Goal: Task Accomplishment & Management: Use online tool/utility

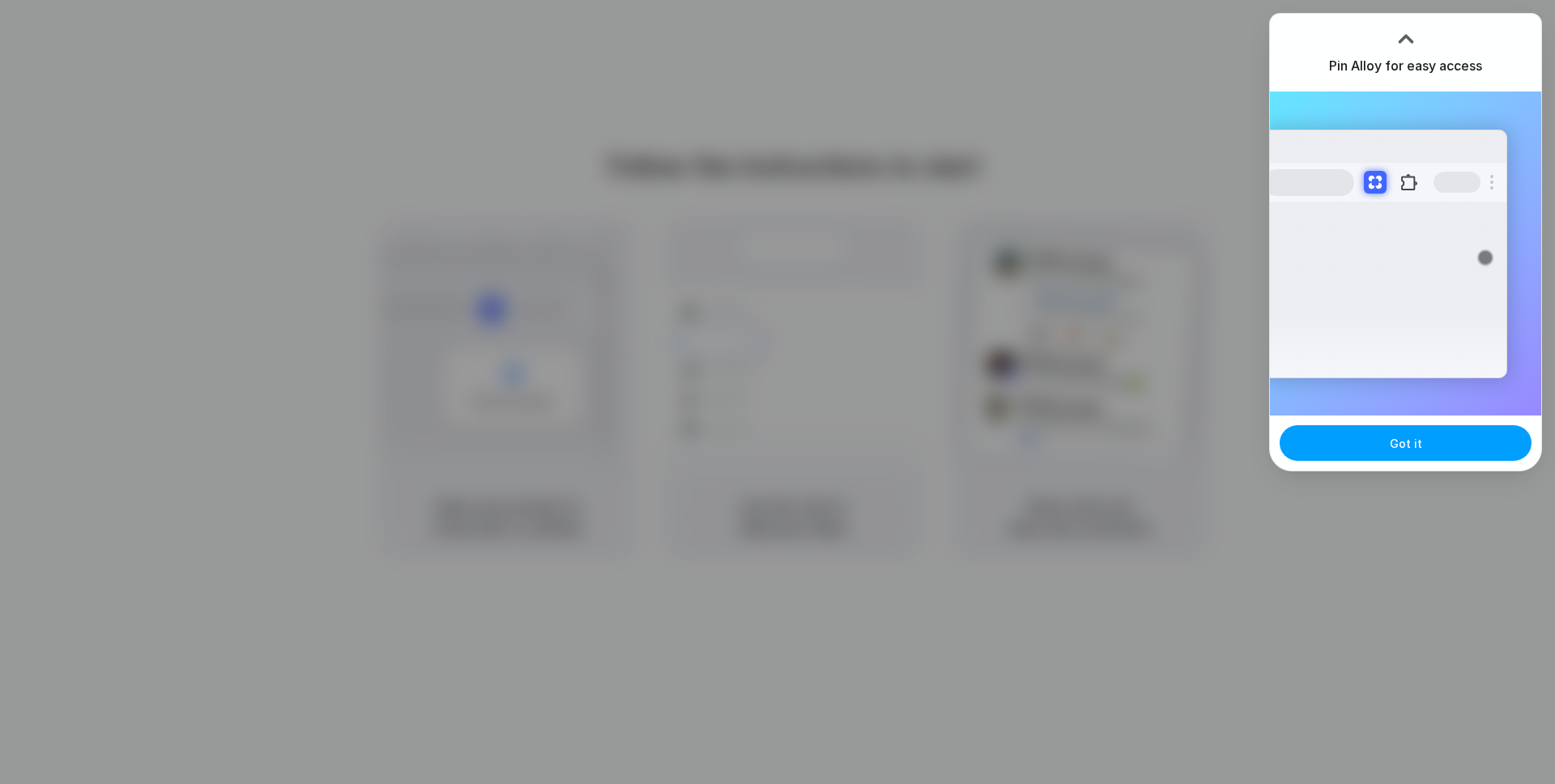
click at [1452, 444] on button "Got it" at bounding box center [1405, 443] width 252 height 36
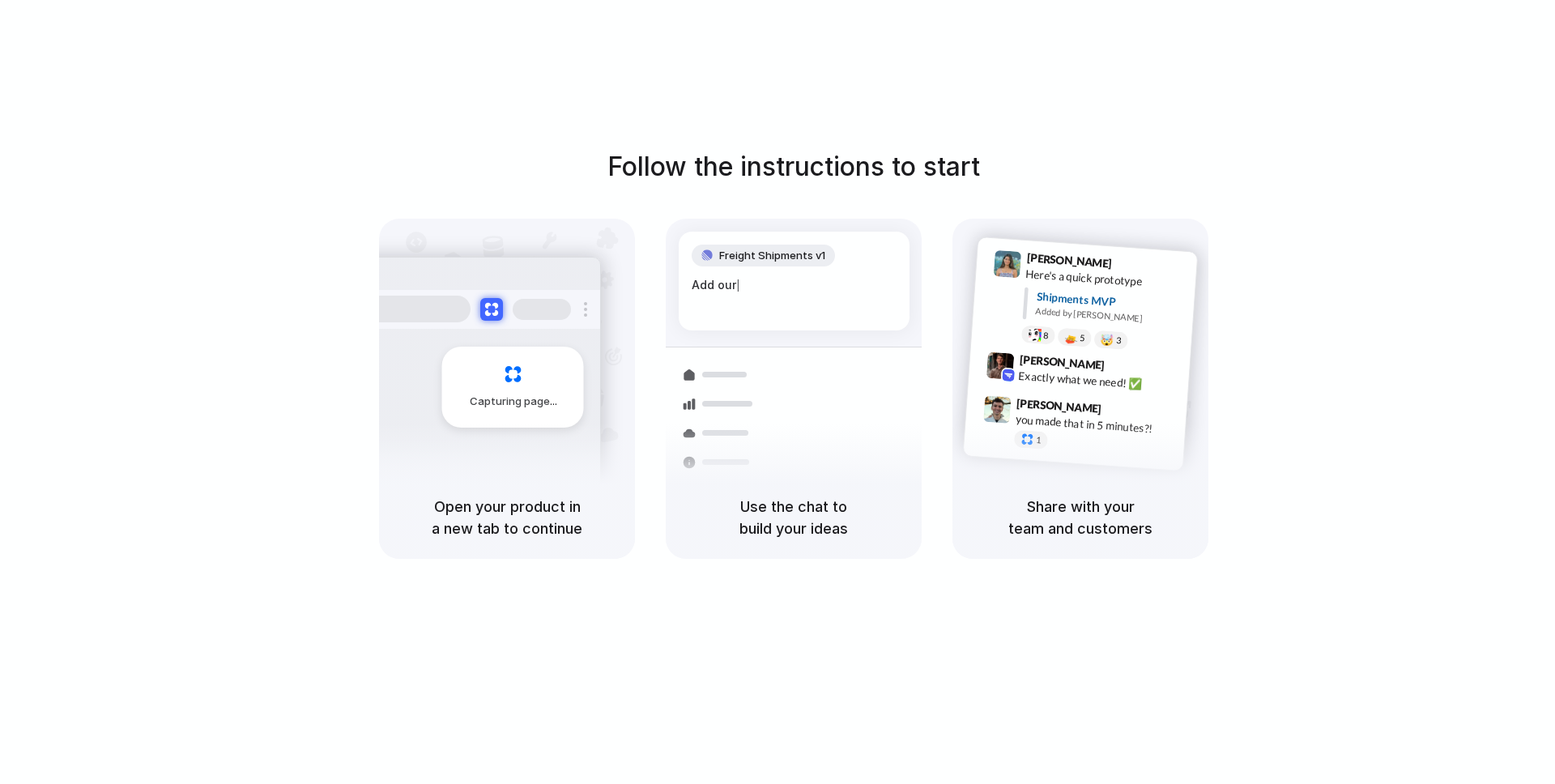
click at [788, 401] on div "Container from Shanghai 40ft • ETA Dec 28 • In transit" at bounding box center [889, 401] width 219 height 64
click at [1018, 431] on div "1" at bounding box center [1031, 439] width 35 height 20
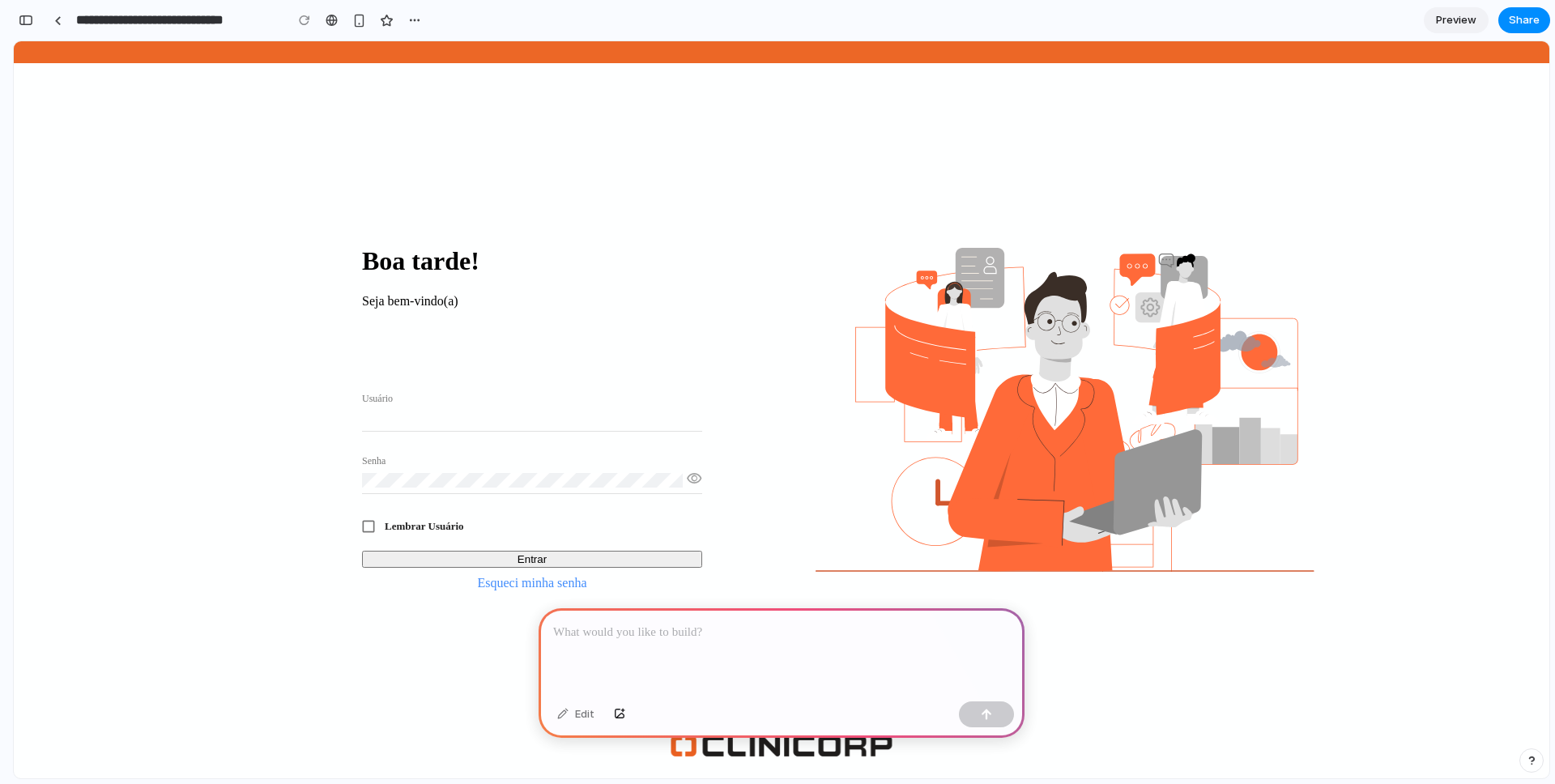
click at [624, 650] on div at bounding box center [781, 651] width 486 height 86
click at [383, 624] on div "Boa tarde! Seja bem-vindo(a) Usuário Senha visibility check_box_outline_blank L…" at bounding box center [782, 410] width 1134 height 737
click at [488, 394] on div "Usuário" at bounding box center [532, 407] width 340 height 48
click at [468, 410] on input "Usuário" at bounding box center [532, 418] width 340 height 15
click at [191, 221] on div "Boa tarde! Seja bem-vindo(a) Usuário Senha visibility check_box_outline_blank L…" at bounding box center [782, 410] width 1535 height 737
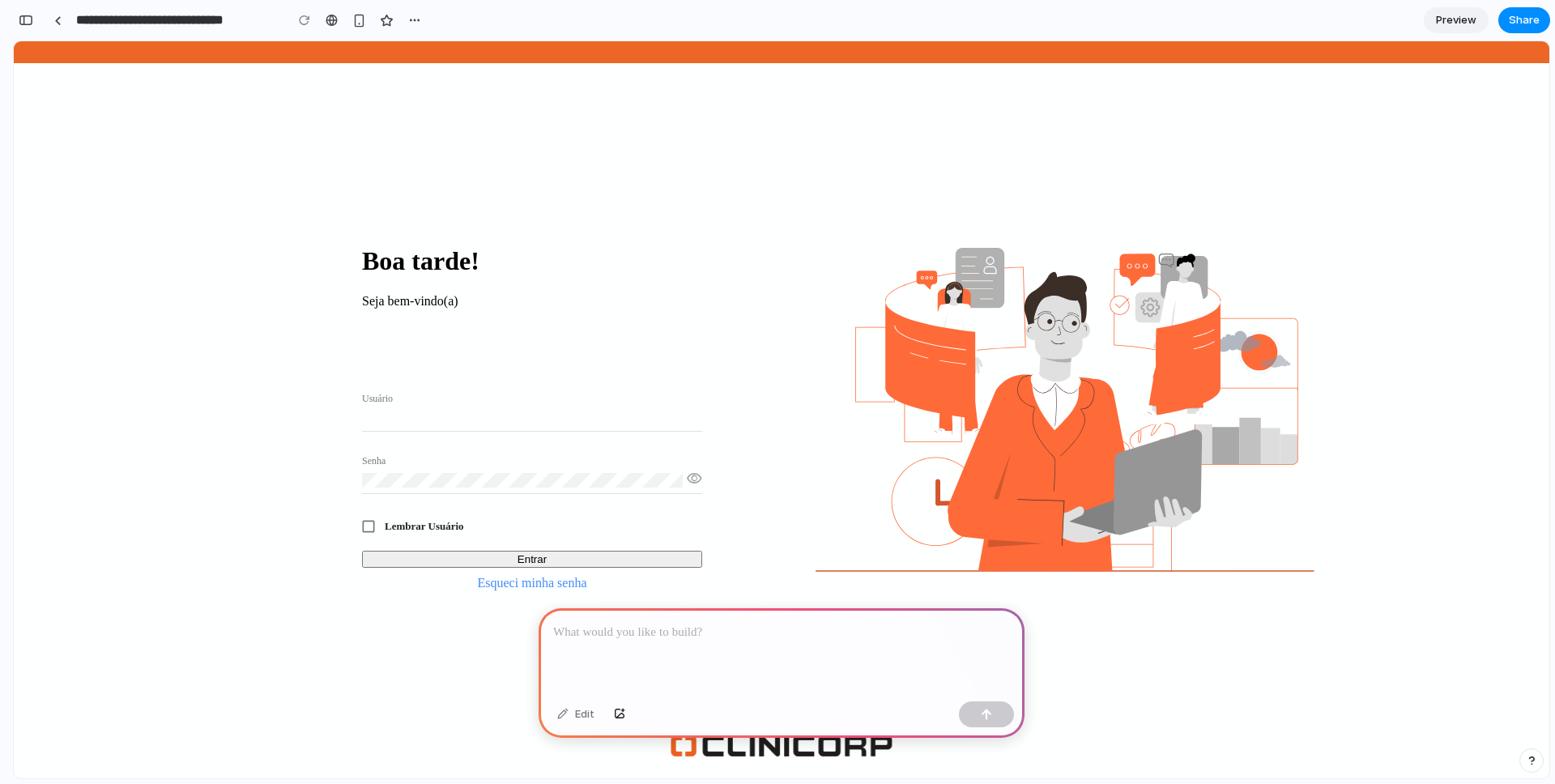
click at [1454, 20] on span "Preview" at bounding box center [1456, 20] width 41 height 16
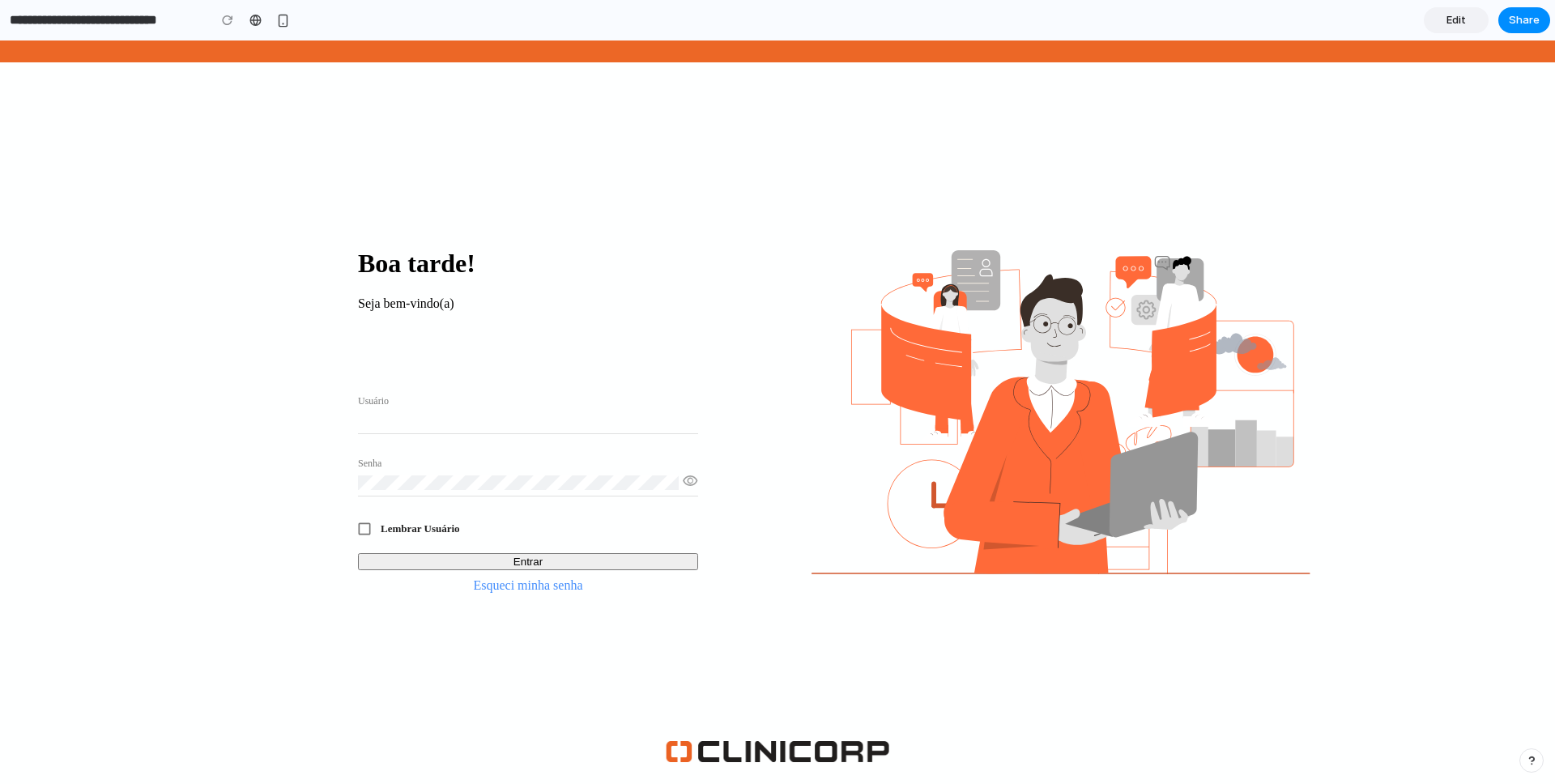
click at [1478, 19] on link "Edit" at bounding box center [1456, 20] width 65 height 26
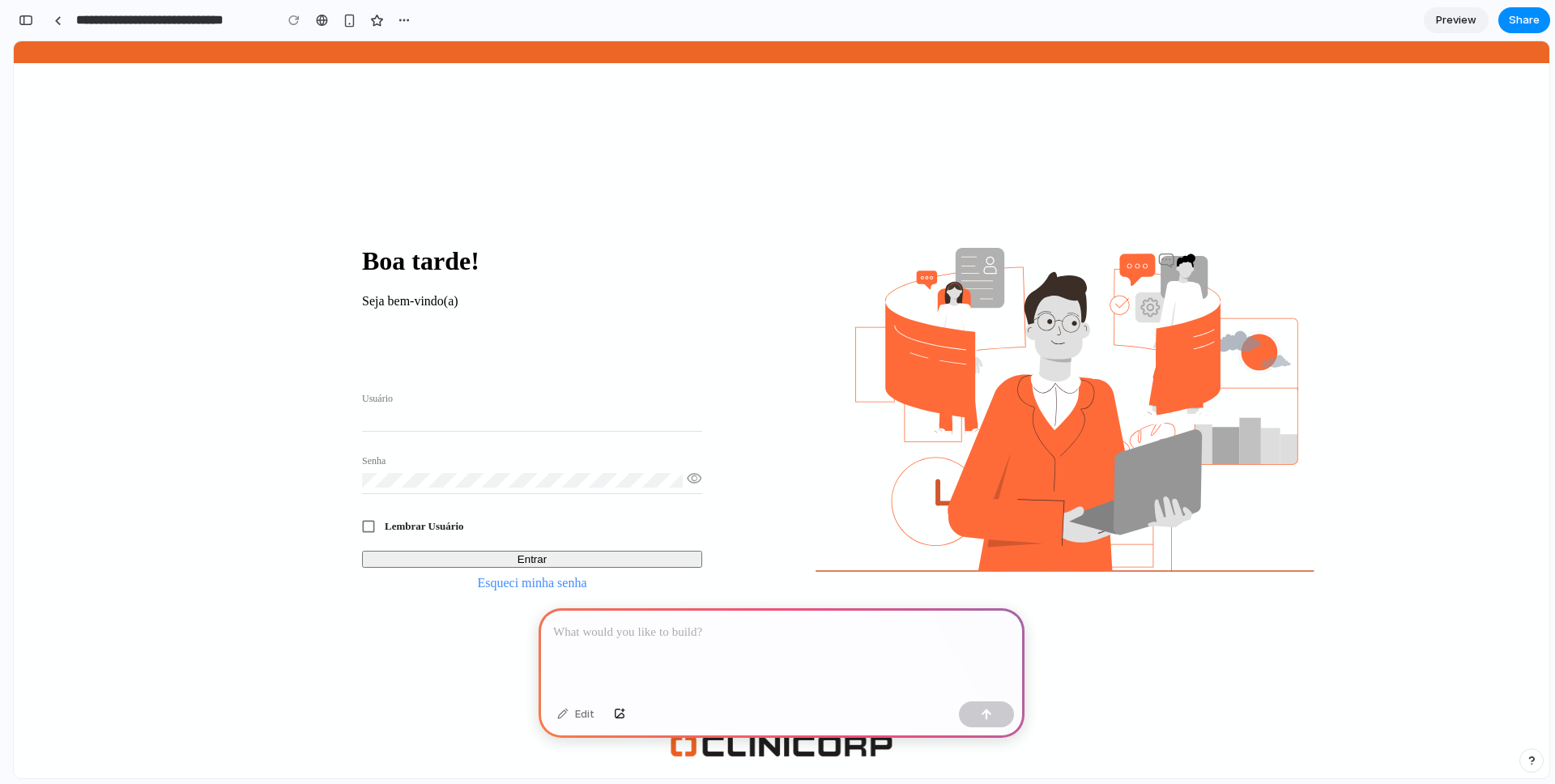
click at [420, 410] on input "Usuário" at bounding box center [532, 418] width 340 height 15
type input "*********"
click at [445, 550] on button "Entrar" at bounding box center [532, 558] width 340 height 17
click at [637, 633] on p at bounding box center [781, 633] width 457 height 20
click at [665, 640] on div at bounding box center [781, 651] width 486 height 86
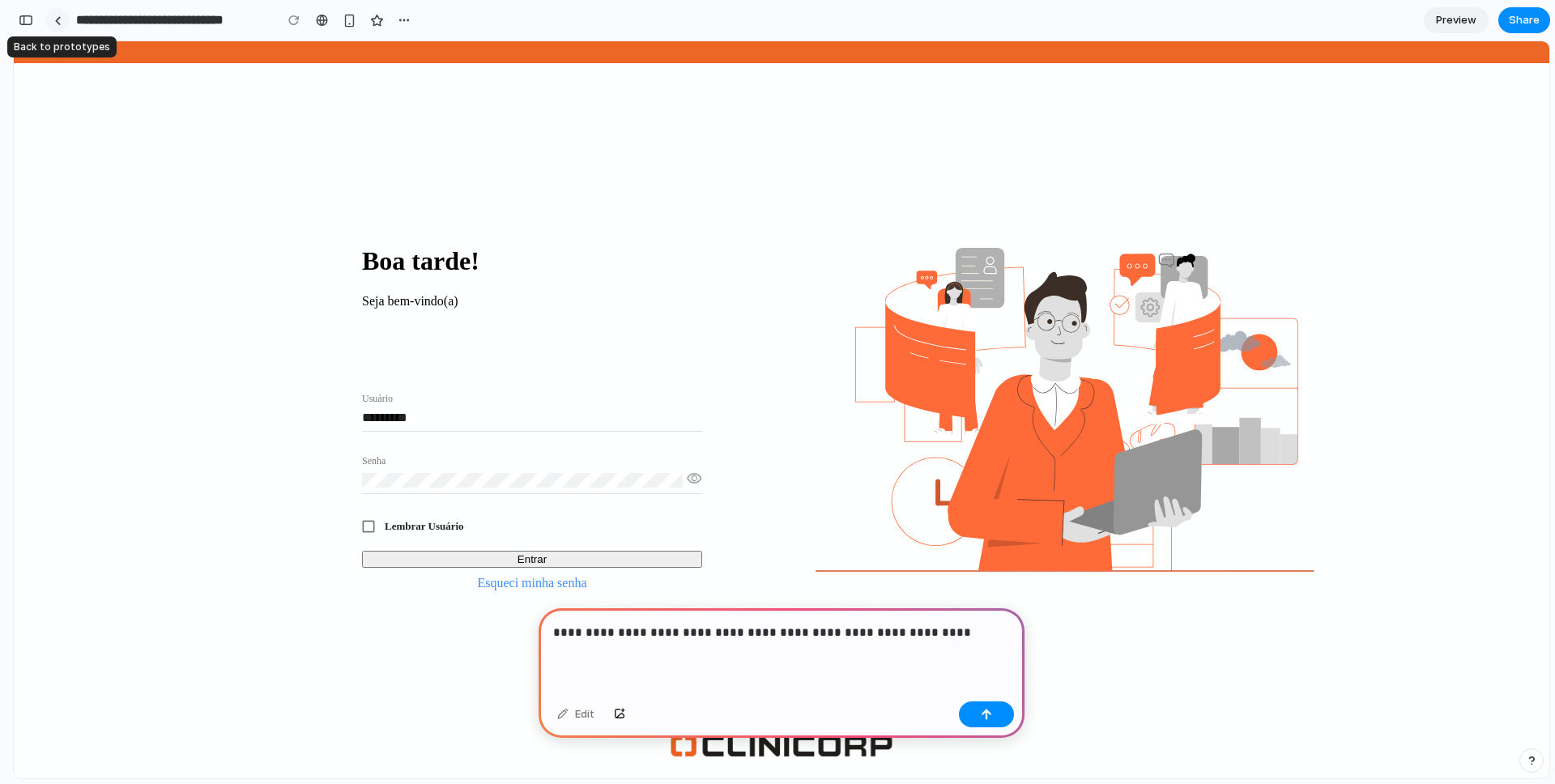
click at [50, 15] on link at bounding box center [58, 20] width 24 height 24
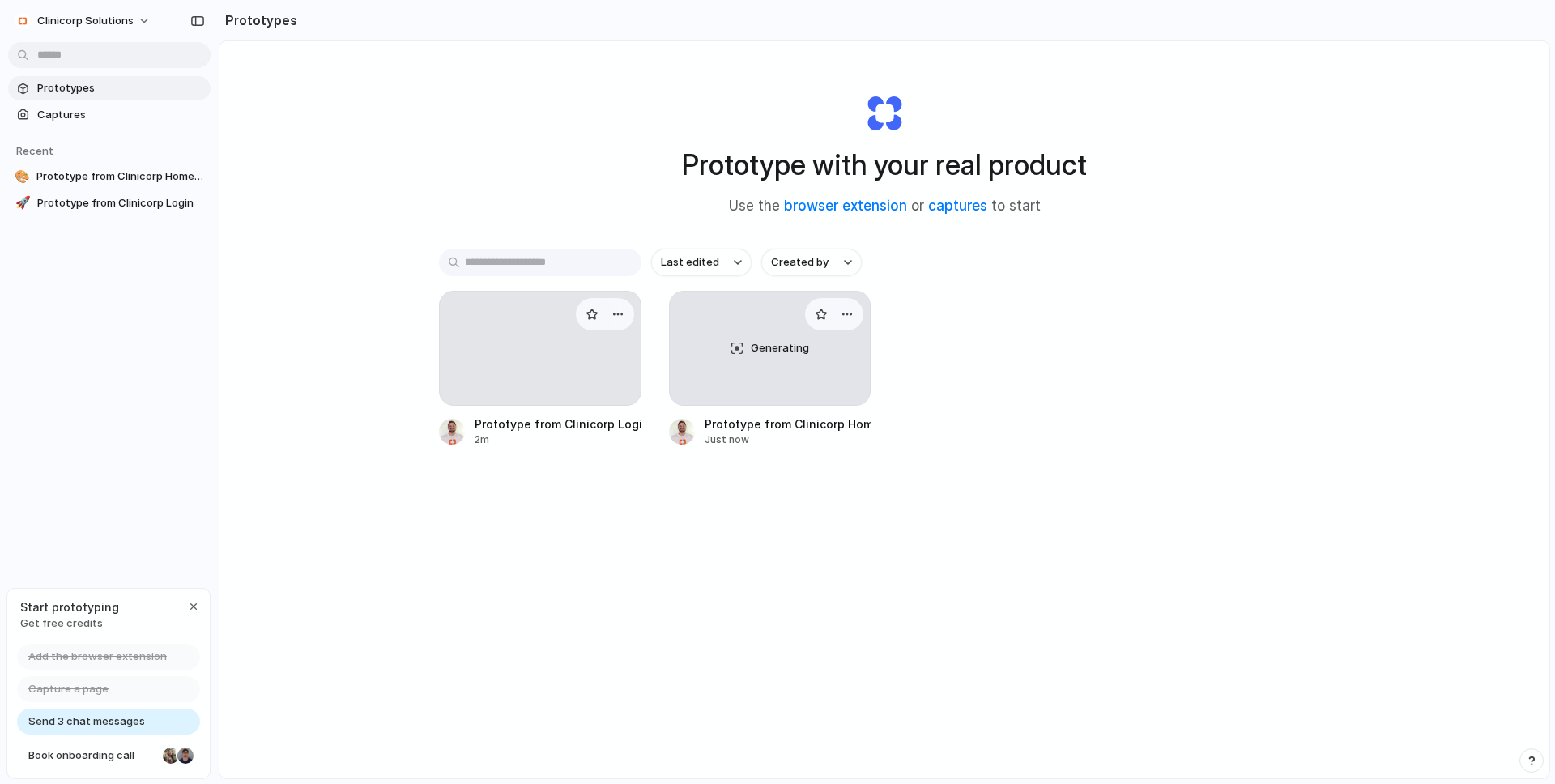
click at [809, 376] on div "Generating" at bounding box center [770, 348] width 201 height 113
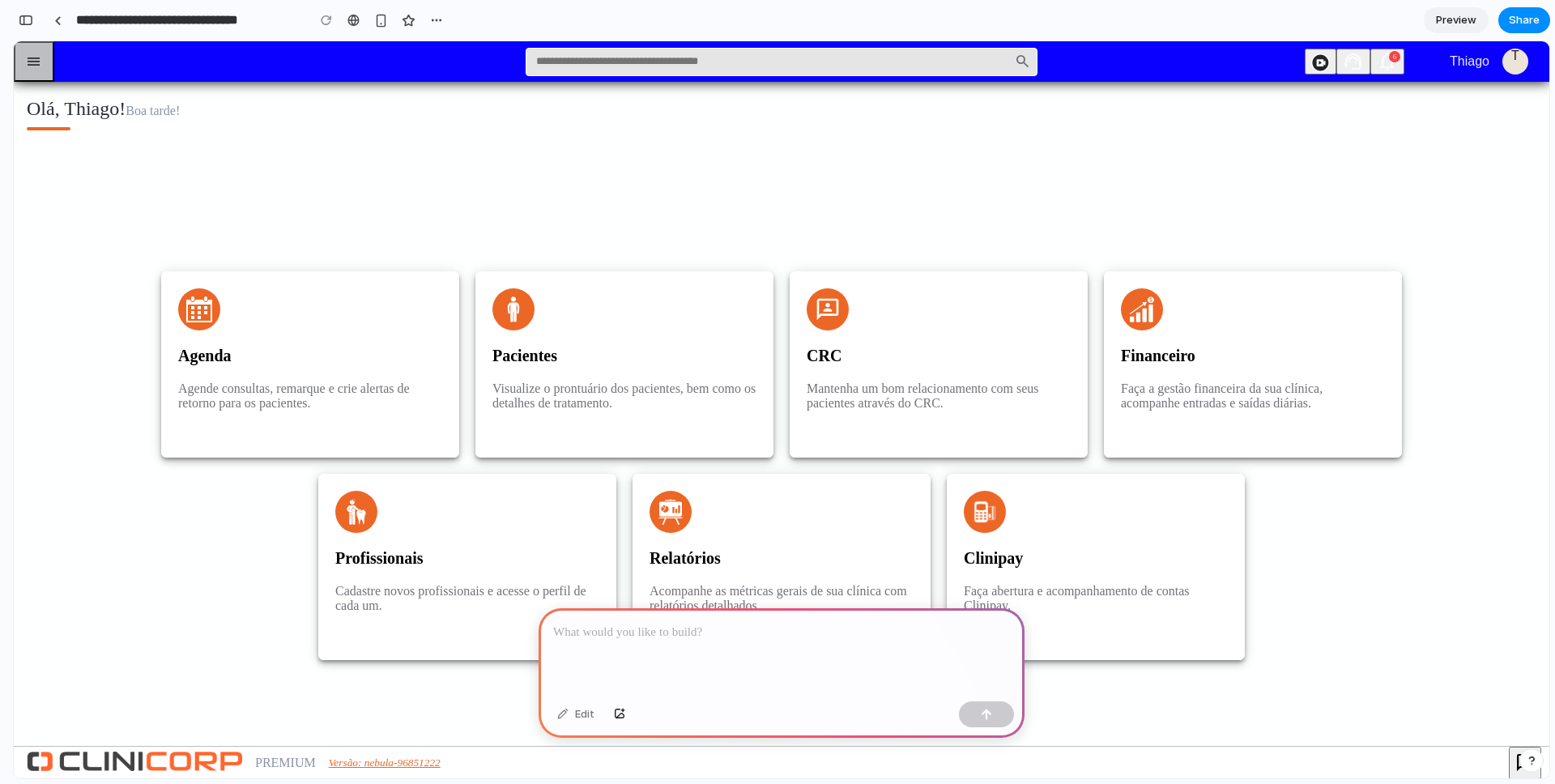
click at [35, 68] on icon "menu" at bounding box center [34, 62] width 16 height 16
click at [80, 126] on div "Olá, Thiago! Boa tarde!" at bounding box center [97, 114] width 166 height 49
drag, startPoint x: 620, startPoint y: 69, endPoint x: 299, endPoint y: 50, distance: 321.6
click at [614, 69] on input "text" at bounding box center [782, 62] width 512 height 28
click at [57, 22] on div at bounding box center [58, 20] width 7 height 9
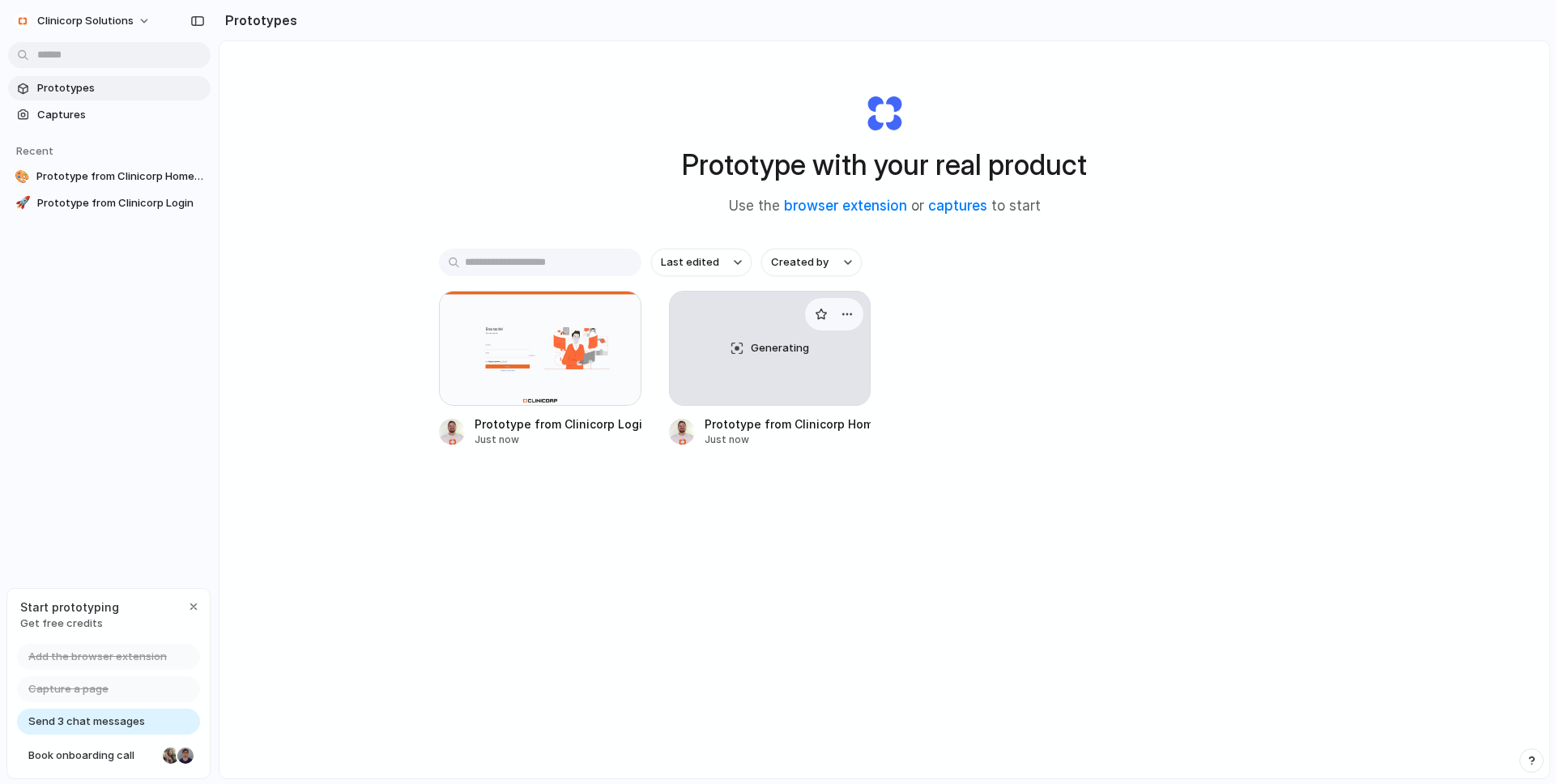
click at [738, 363] on div "Generating" at bounding box center [770, 348] width 201 height 113
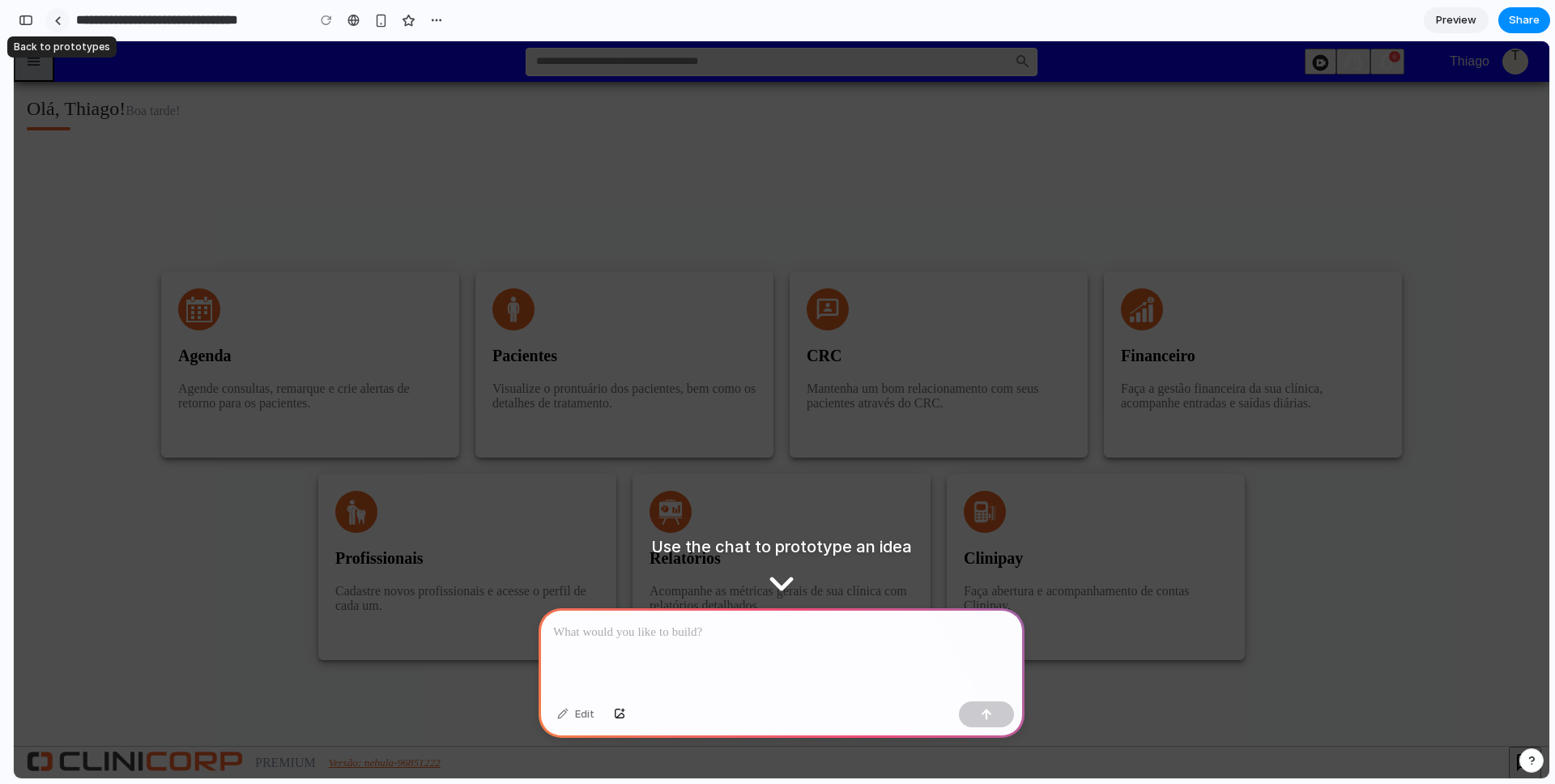
click at [53, 21] on link at bounding box center [58, 20] width 24 height 24
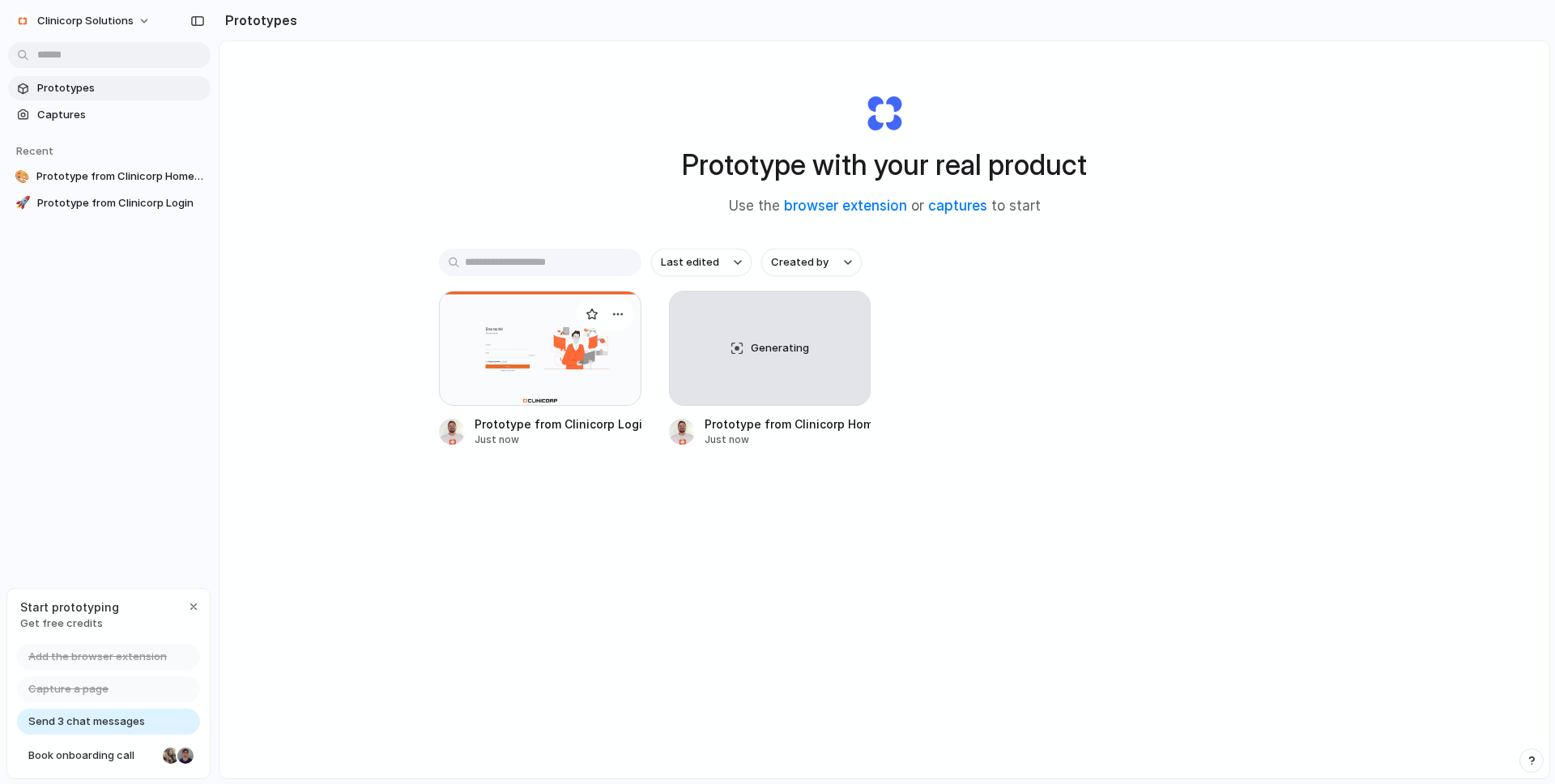
click at [549, 369] on div at bounding box center [540, 348] width 203 height 115
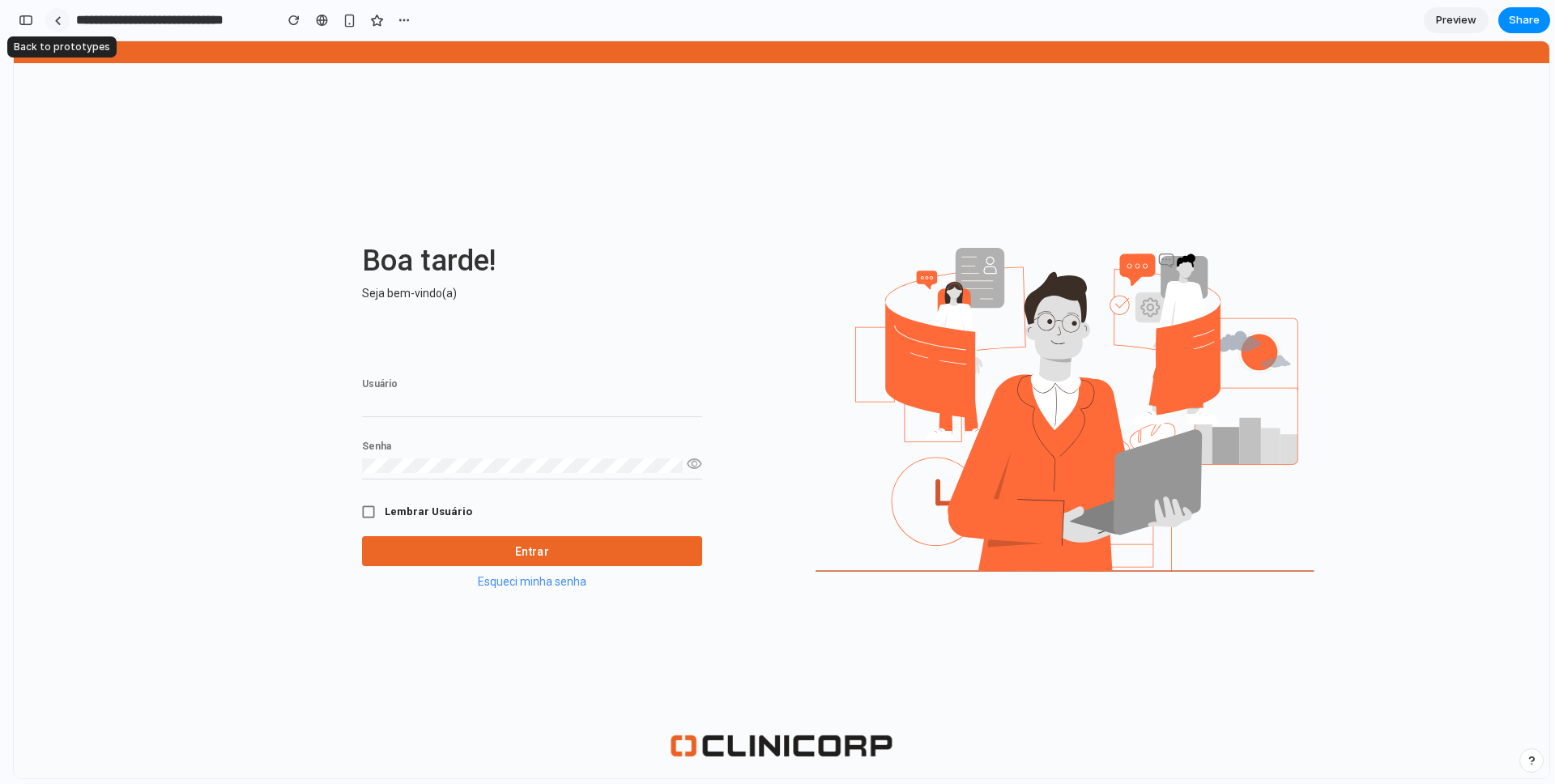
click at [54, 26] on link at bounding box center [58, 20] width 24 height 24
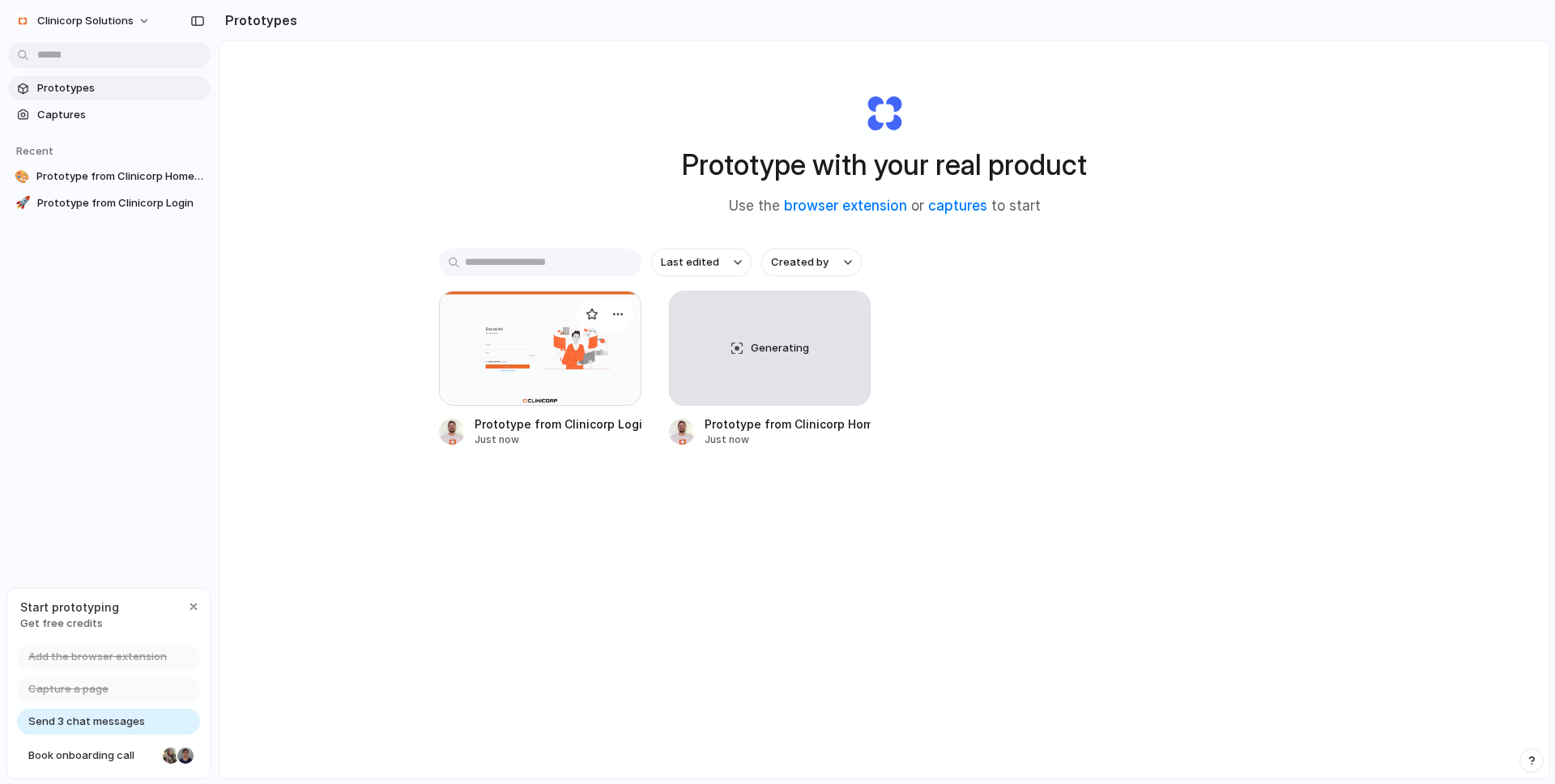
click at [490, 345] on div at bounding box center [540, 348] width 203 height 115
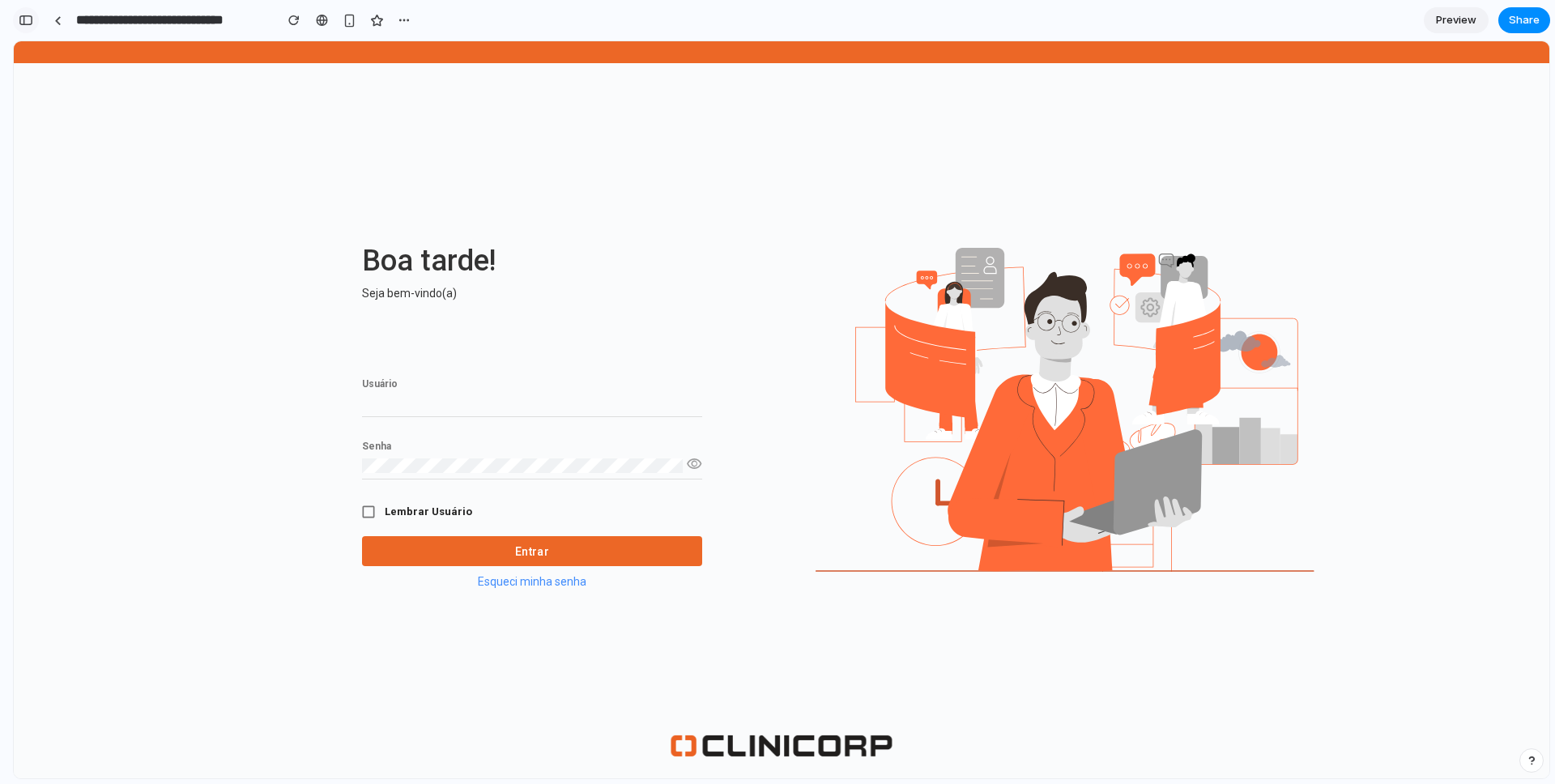
click at [16, 22] on button "button" at bounding box center [26, 20] width 26 height 26
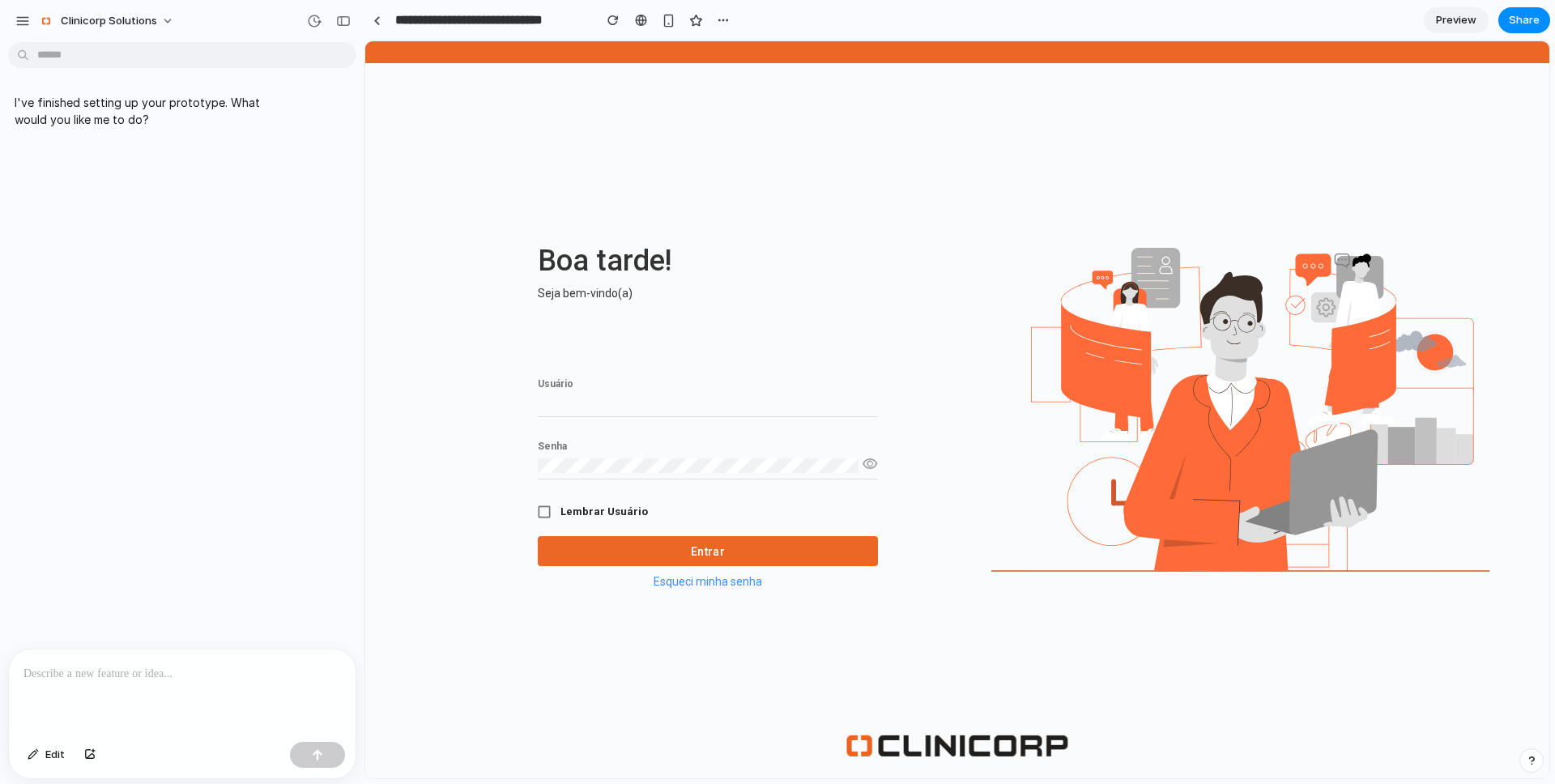
click at [112, 688] on div at bounding box center [182, 692] width 347 height 85
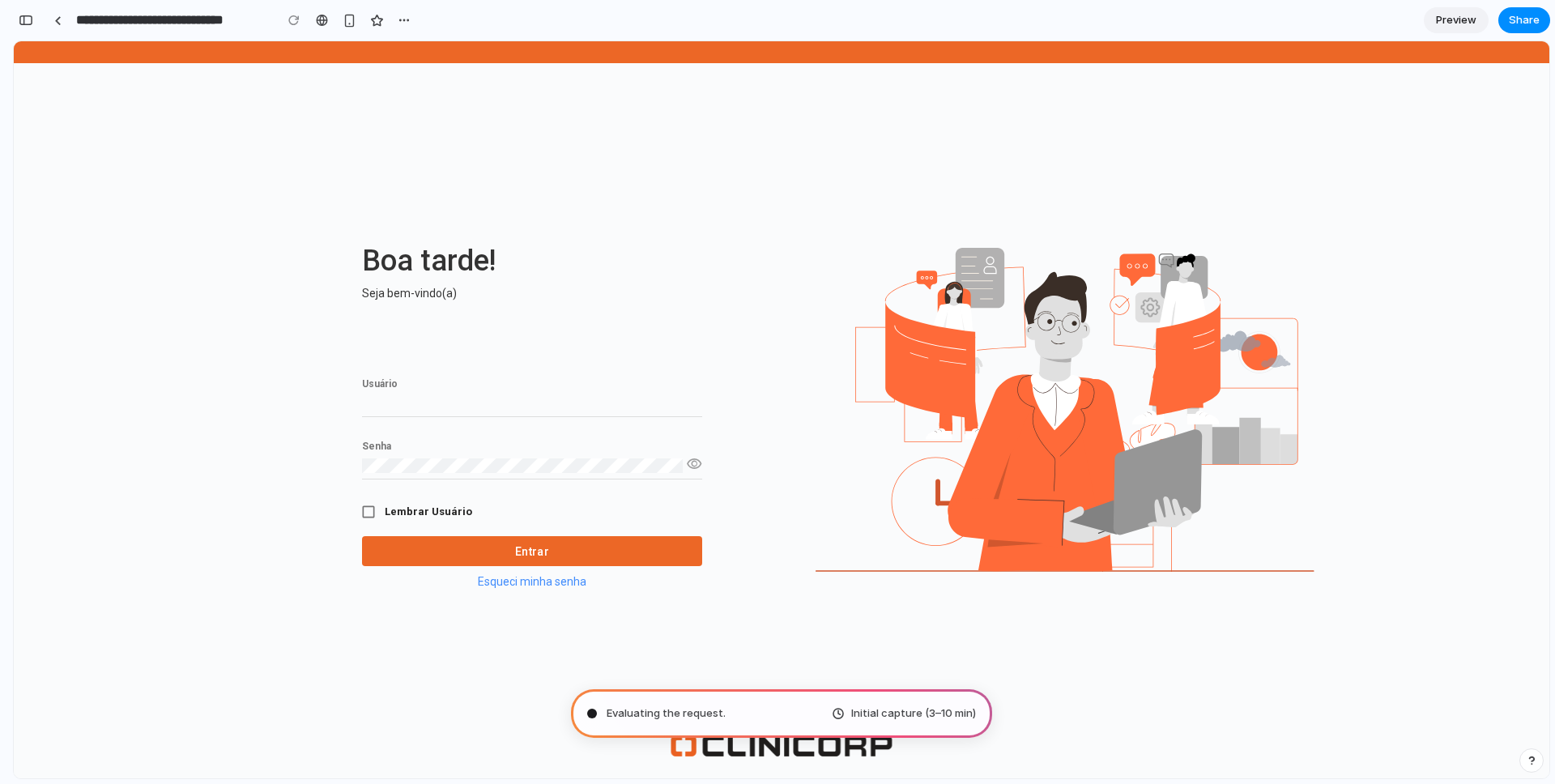
type input "**********"
click at [26, 20] on div "button" at bounding box center [26, 20] width 15 height 11
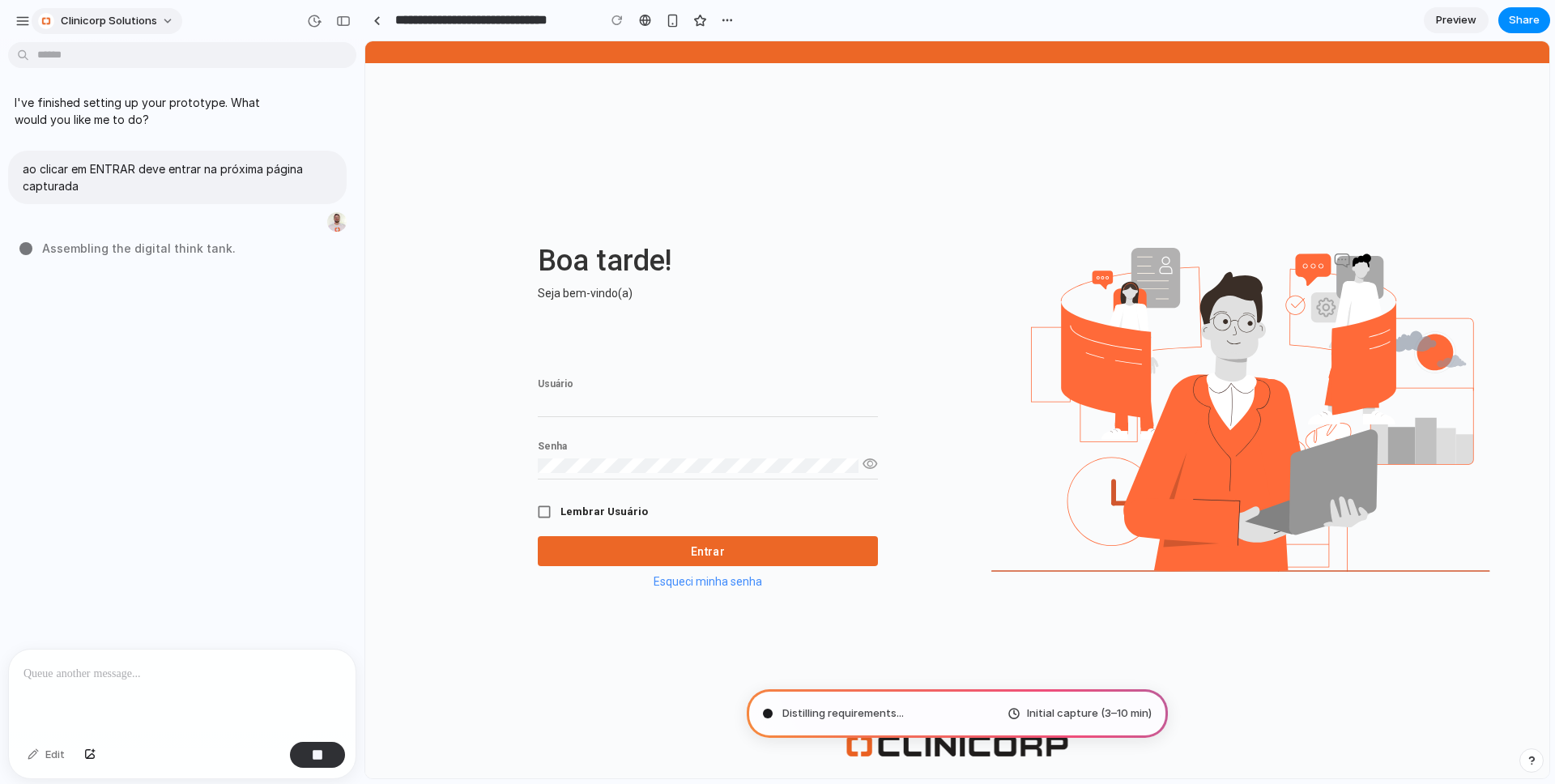
click at [168, 20] on button "Clinicorp Solutions" at bounding box center [107, 21] width 151 height 26
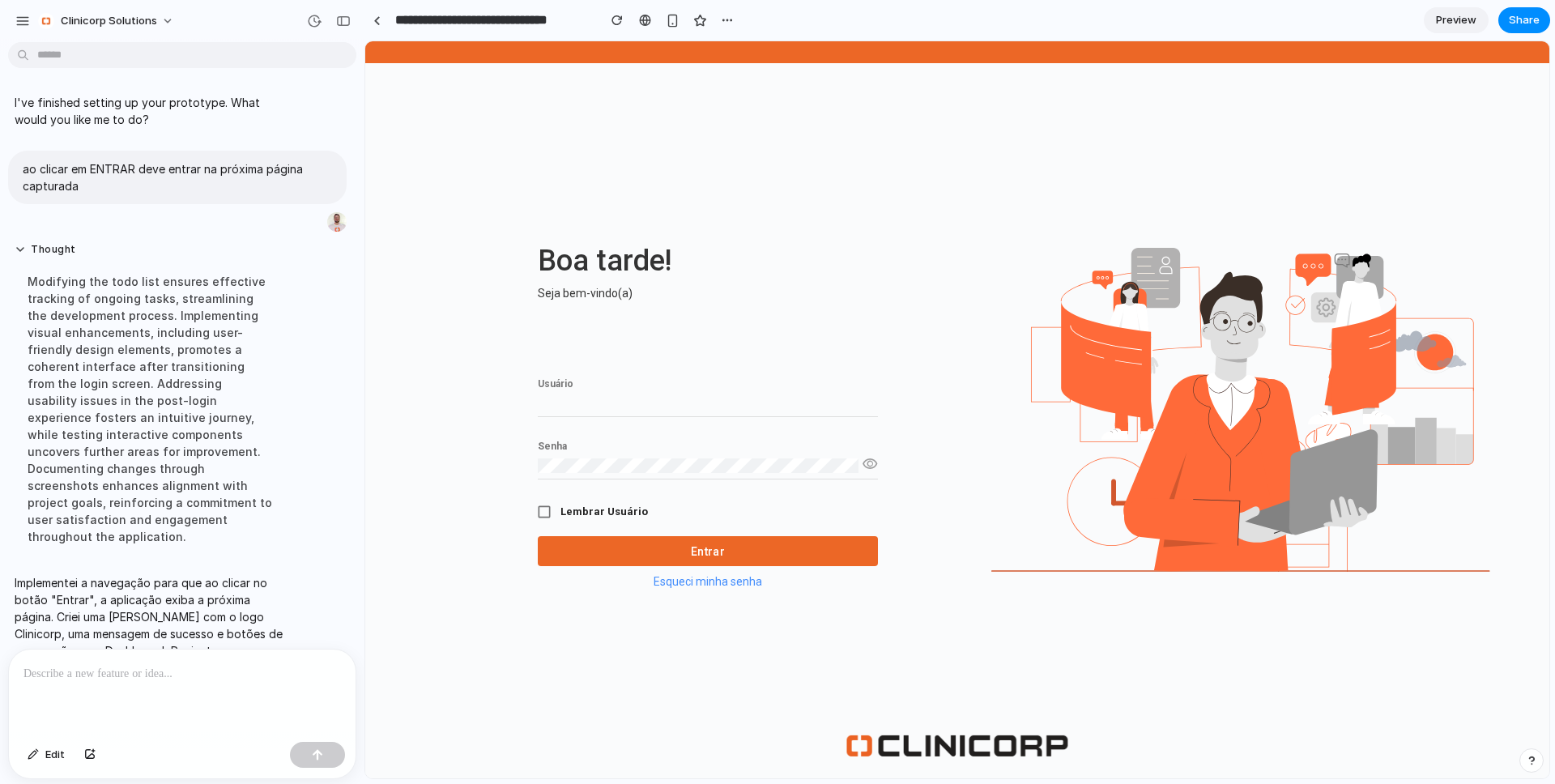
scroll to position [33, 0]
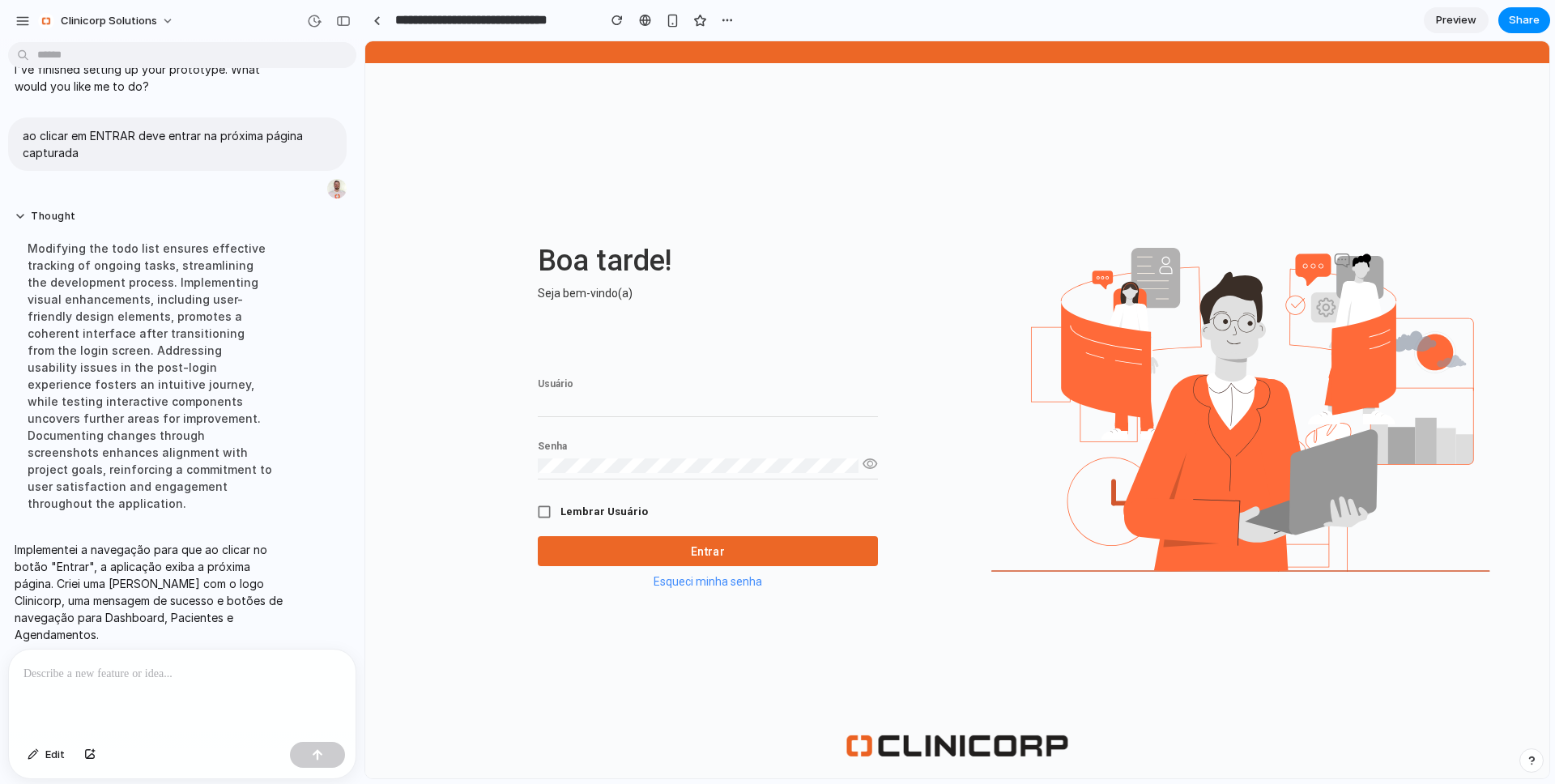
click at [658, 393] on div "Usuário" at bounding box center [707, 393] width 340 height 48
click at [648, 401] on input "Usuário" at bounding box center [707, 403] width 340 height 15
type input "*********"
click at [634, 554] on button "Entrar" at bounding box center [707, 550] width 340 height 30
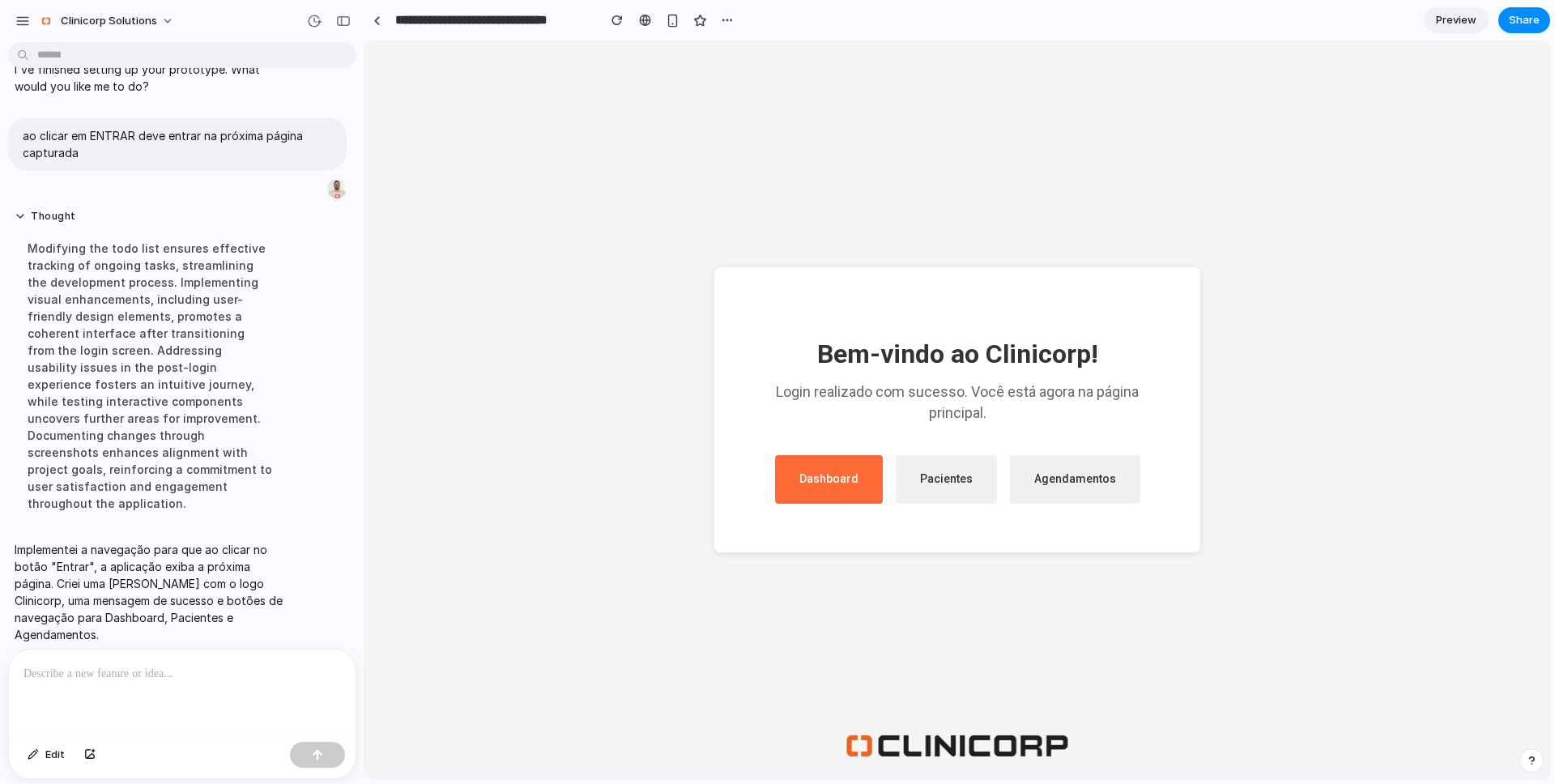
click at [866, 472] on div "Dashboard" at bounding box center [829, 480] width 107 height 49
click at [969, 471] on div "Pacientes" at bounding box center [946, 480] width 101 height 49
click at [1046, 480] on div "Agendamentos" at bounding box center [1075, 480] width 130 height 49
click at [844, 494] on div "Dashboard" at bounding box center [829, 480] width 107 height 49
click at [336, 19] on div "button" at bounding box center [344, 21] width 15 height 11
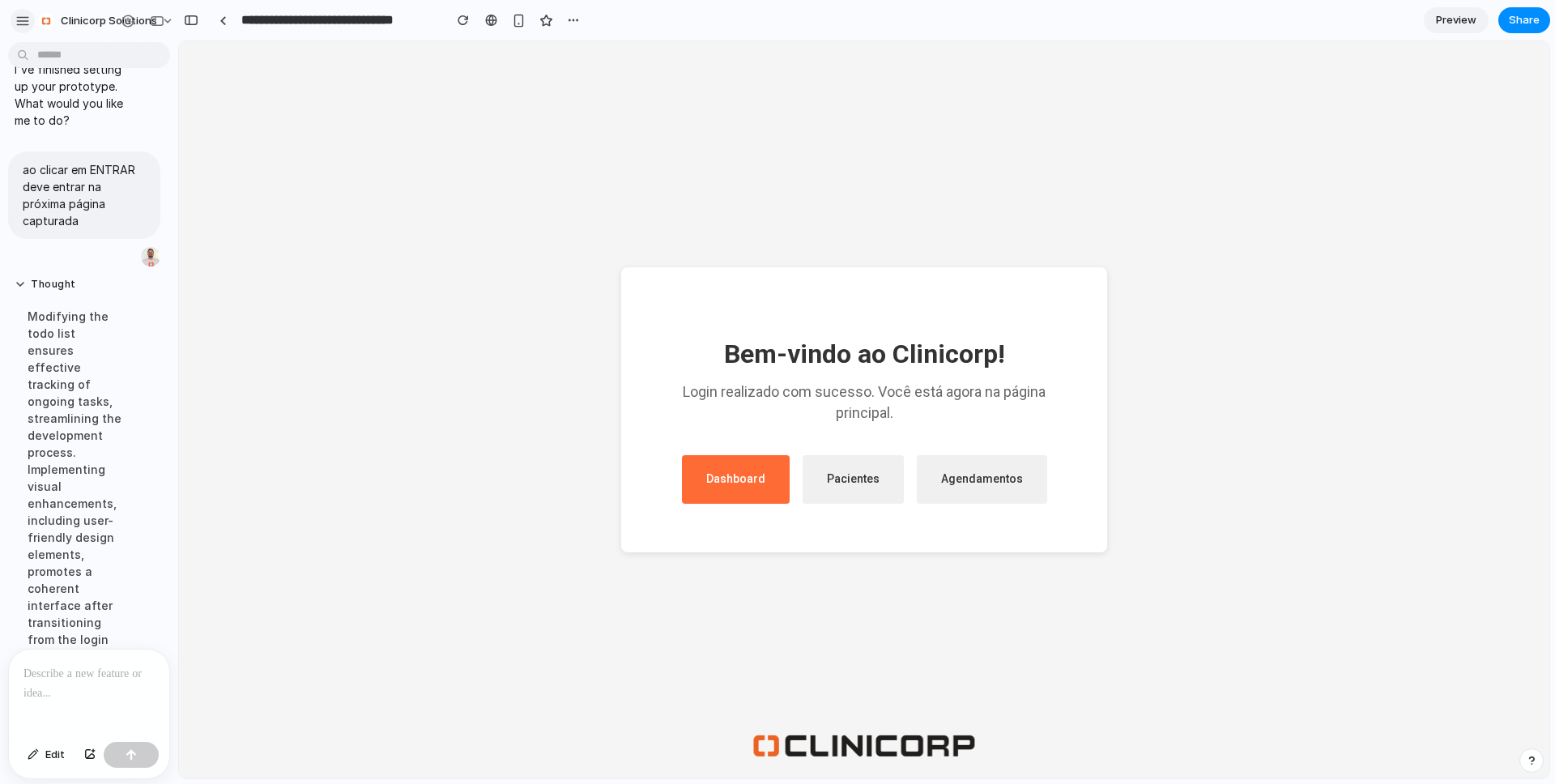
click at [24, 24] on div "button" at bounding box center [23, 21] width 15 height 15
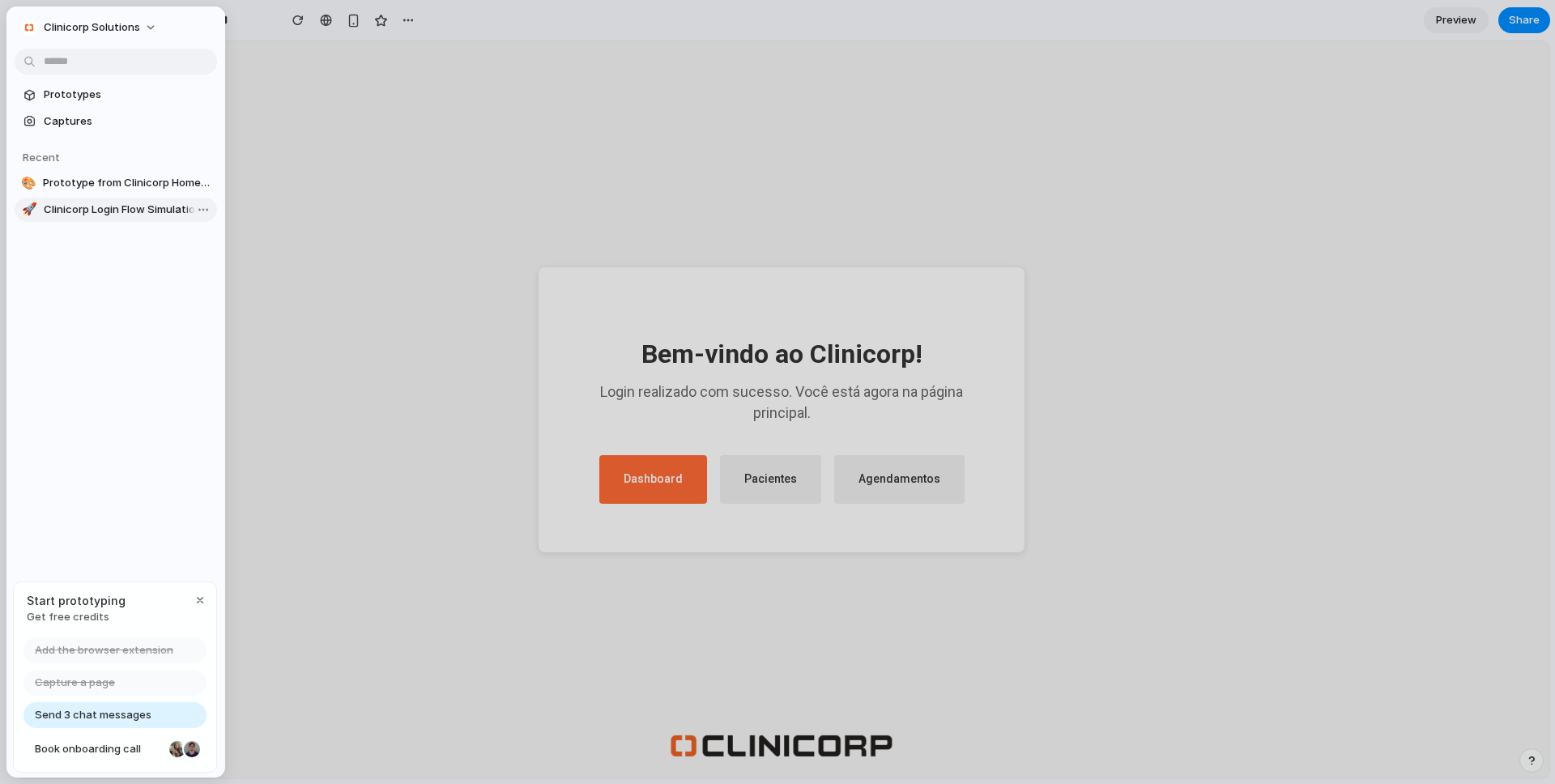
click at [95, 202] on span "Clinicorp Login Flow Simulation" at bounding box center [127, 210] width 167 height 16
click at [102, 181] on span "Prototype from Clinicorp Homepage" at bounding box center [127, 183] width 168 height 16
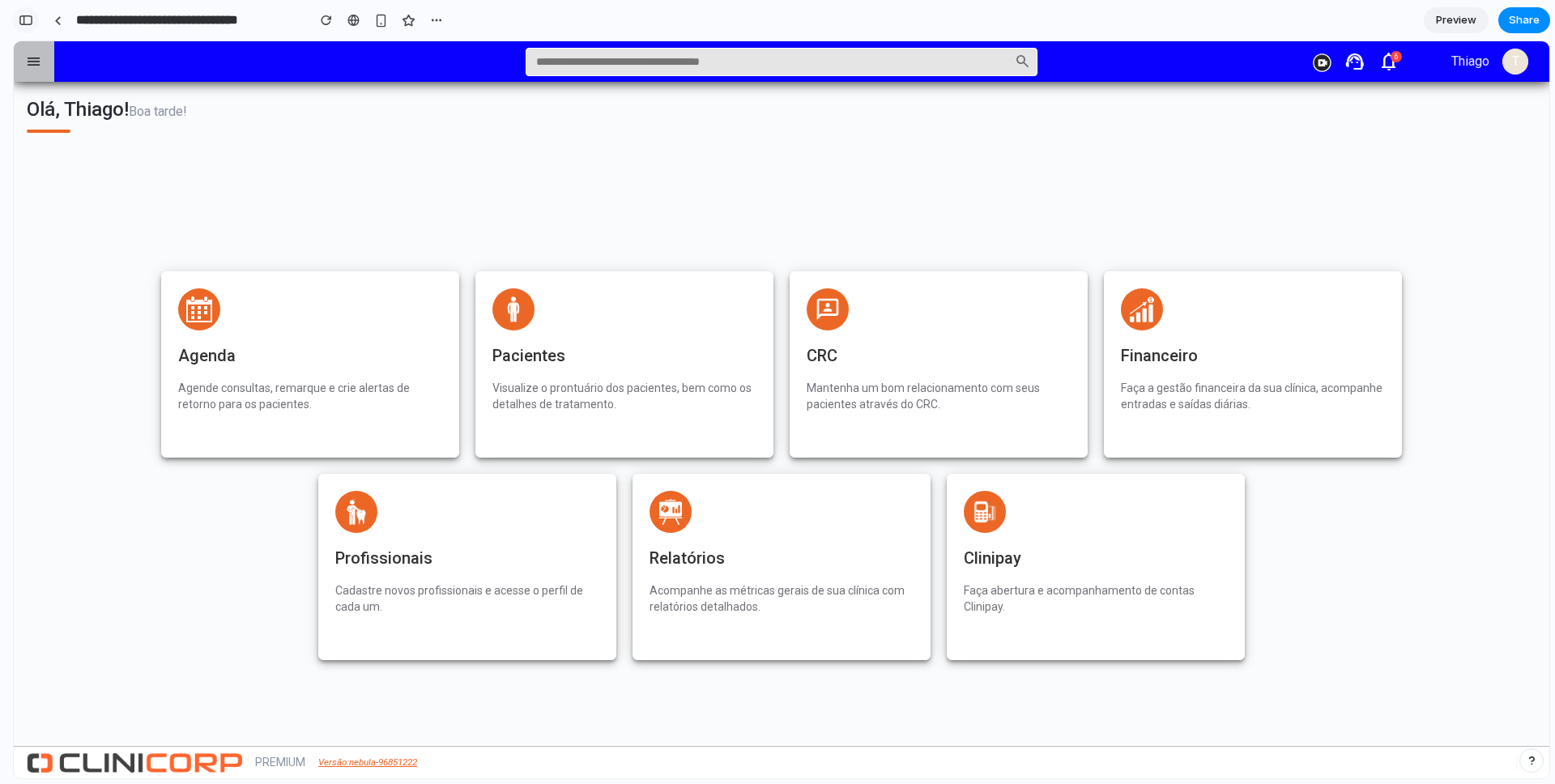
click at [32, 25] on button "button" at bounding box center [26, 20] width 26 height 26
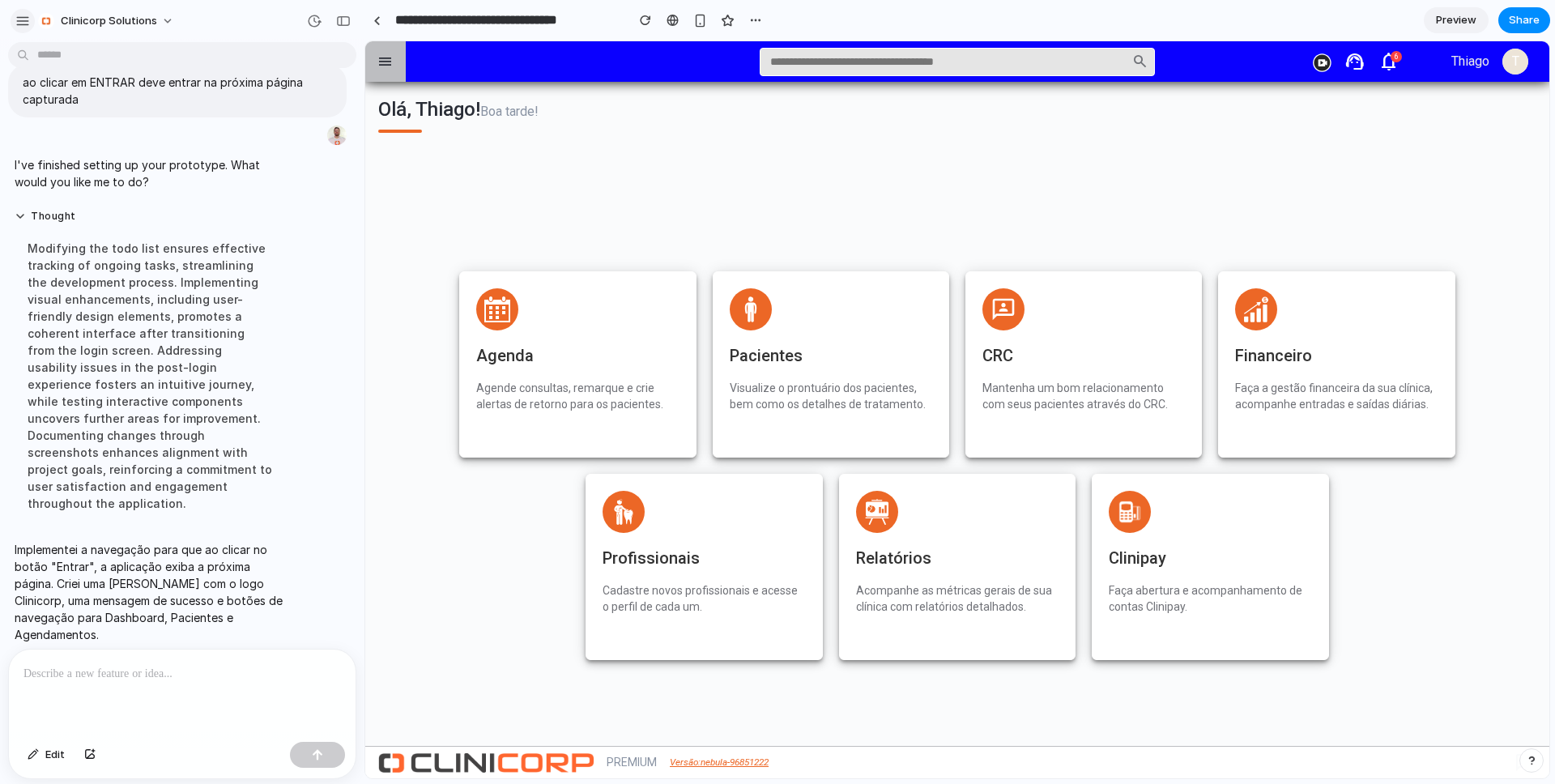
click at [23, 22] on div "button" at bounding box center [23, 21] width 15 height 15
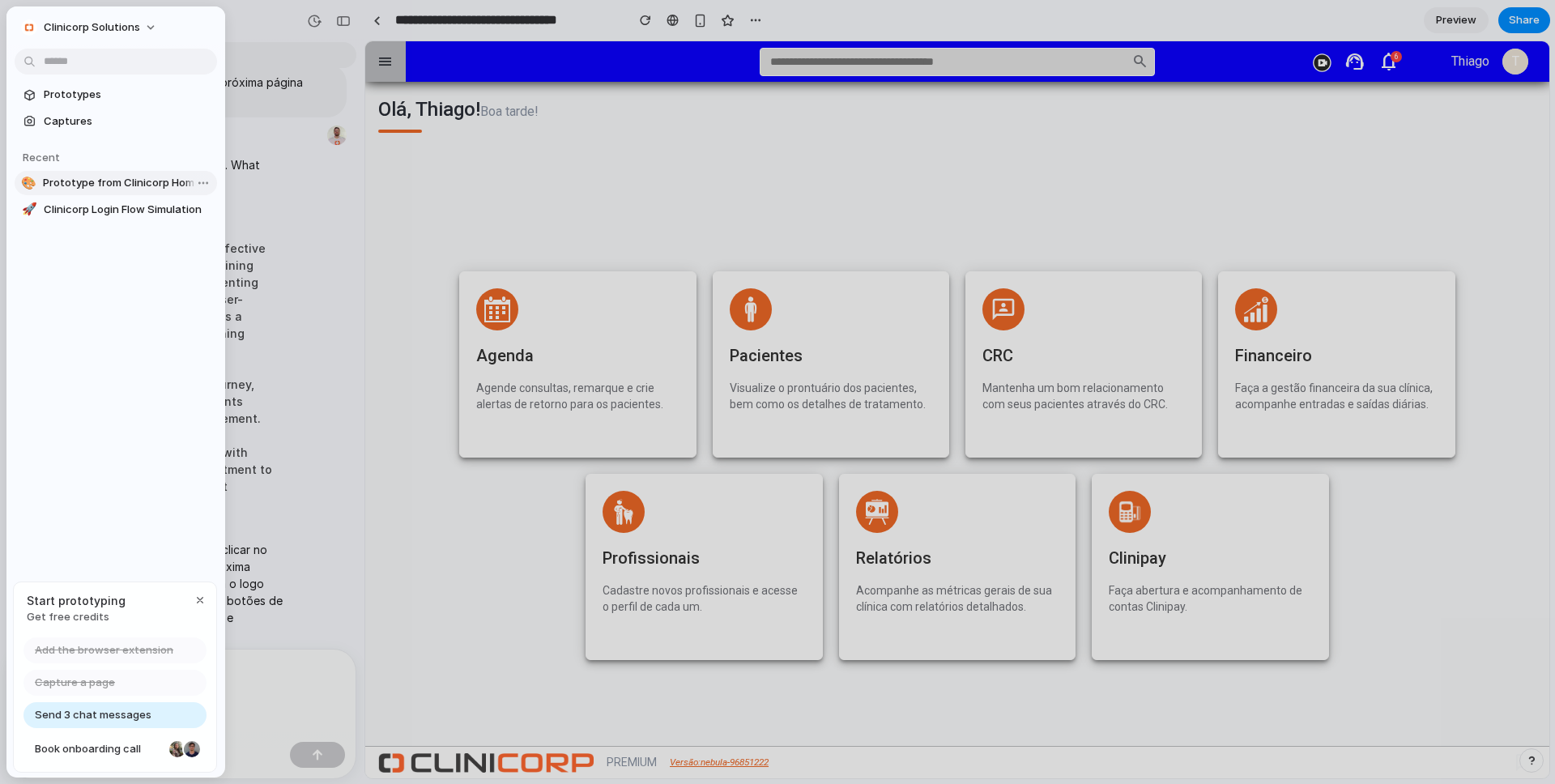
click at [78, 176] on span "Prototype from Clinicorp Homepage" at bounding box center [127, 183] width 168 height 16
click at [66, 221] on link "🚀 Clinicorp Login Flow Simulation" at bounding box center [116, 210] width 203 height 24
type input "**********"
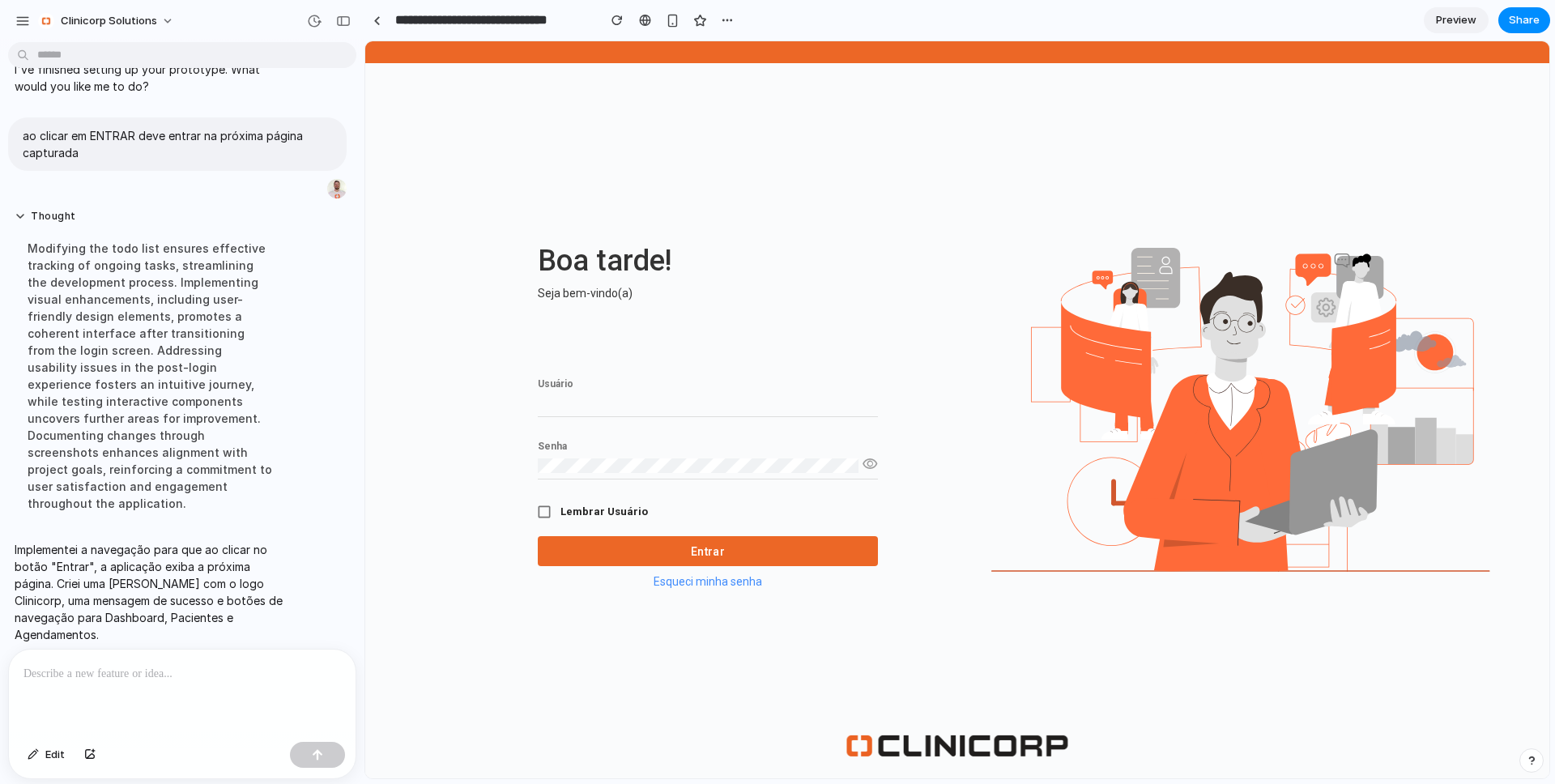
click at [112, 673] on p at bounding box center [179, 674] width 311 height 20
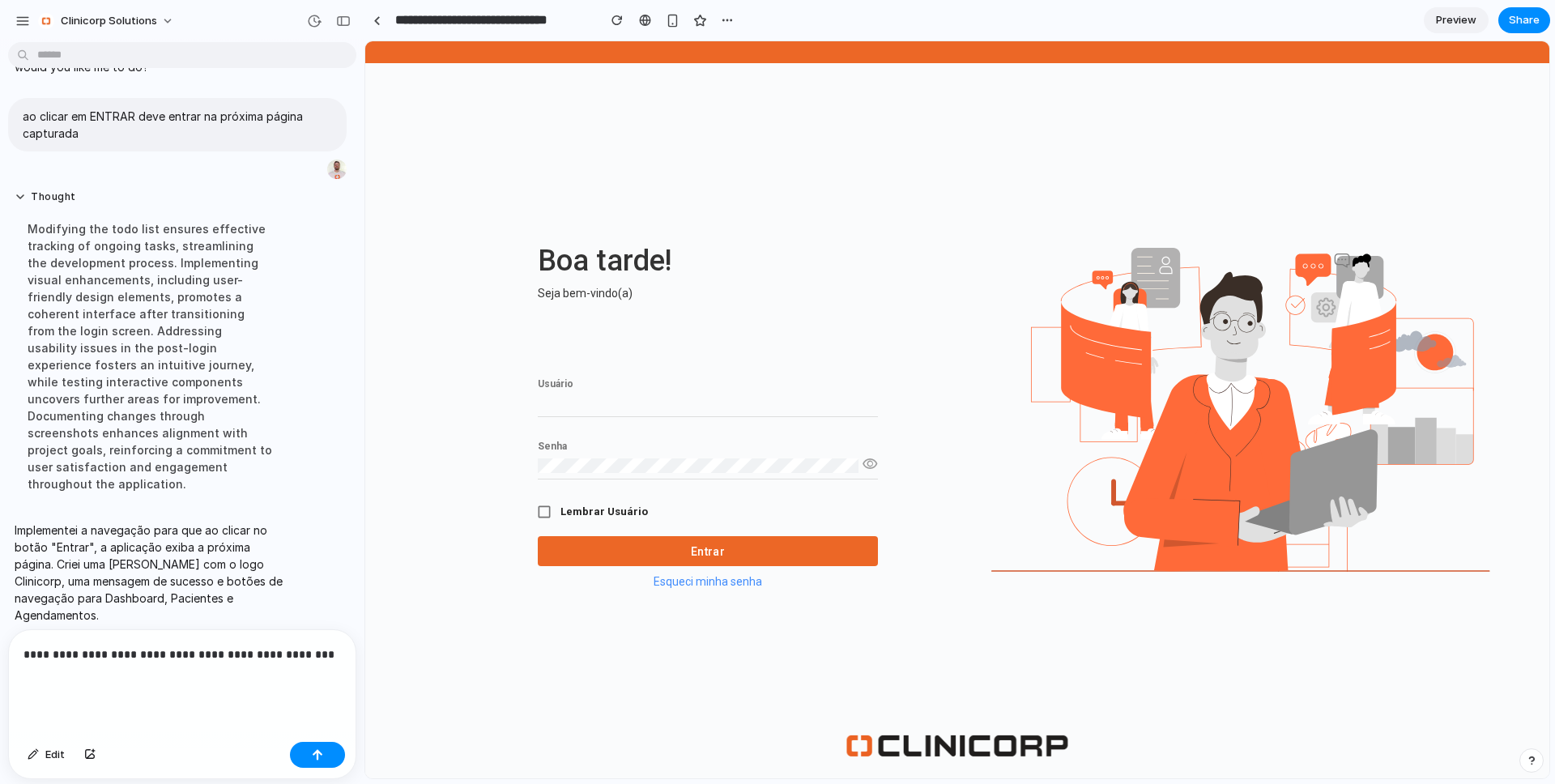
scroll to position [158, 0]
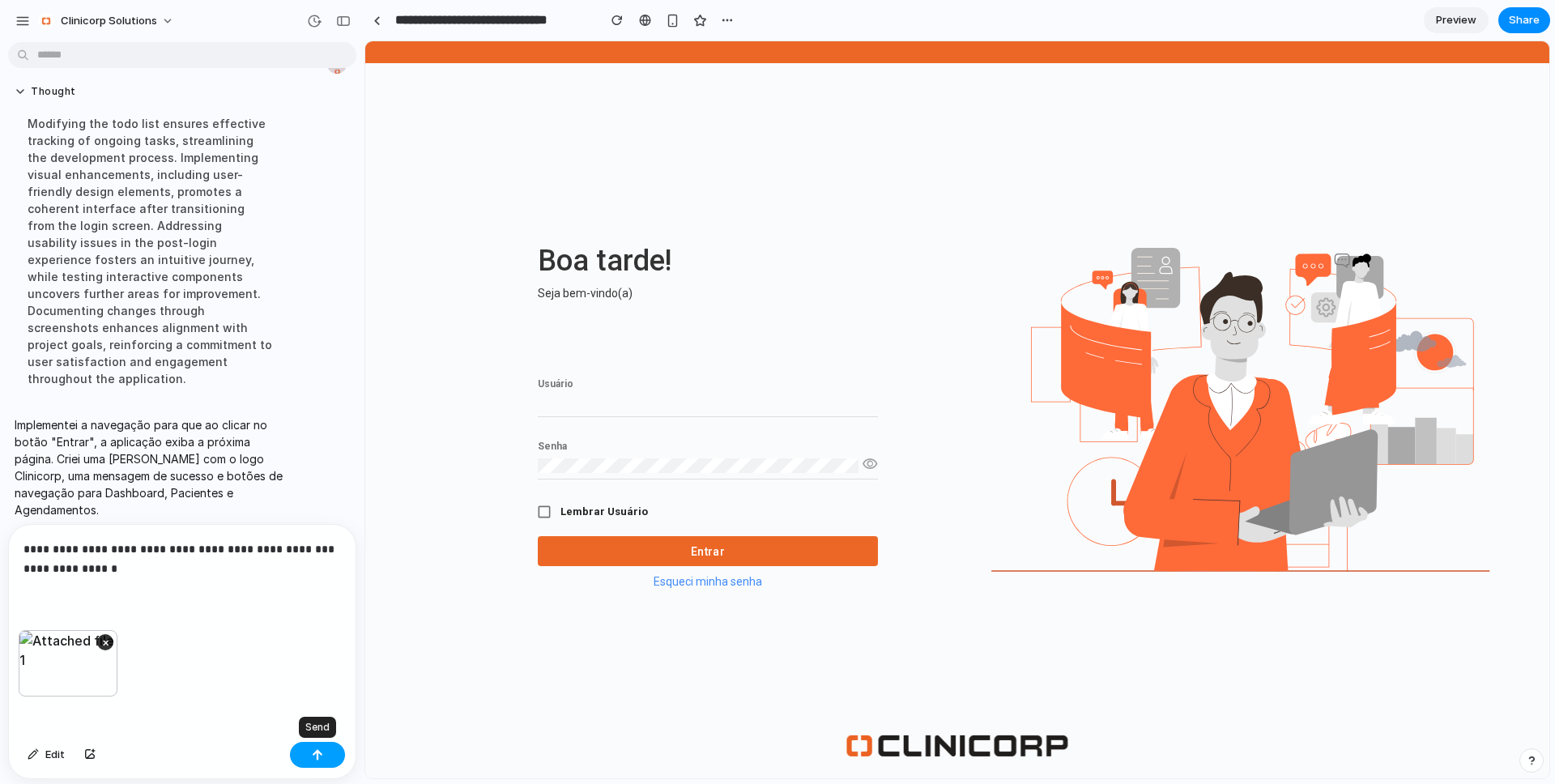
click at [313, 754] on div "button" at bounding box center [318, 755] width 11 height 11
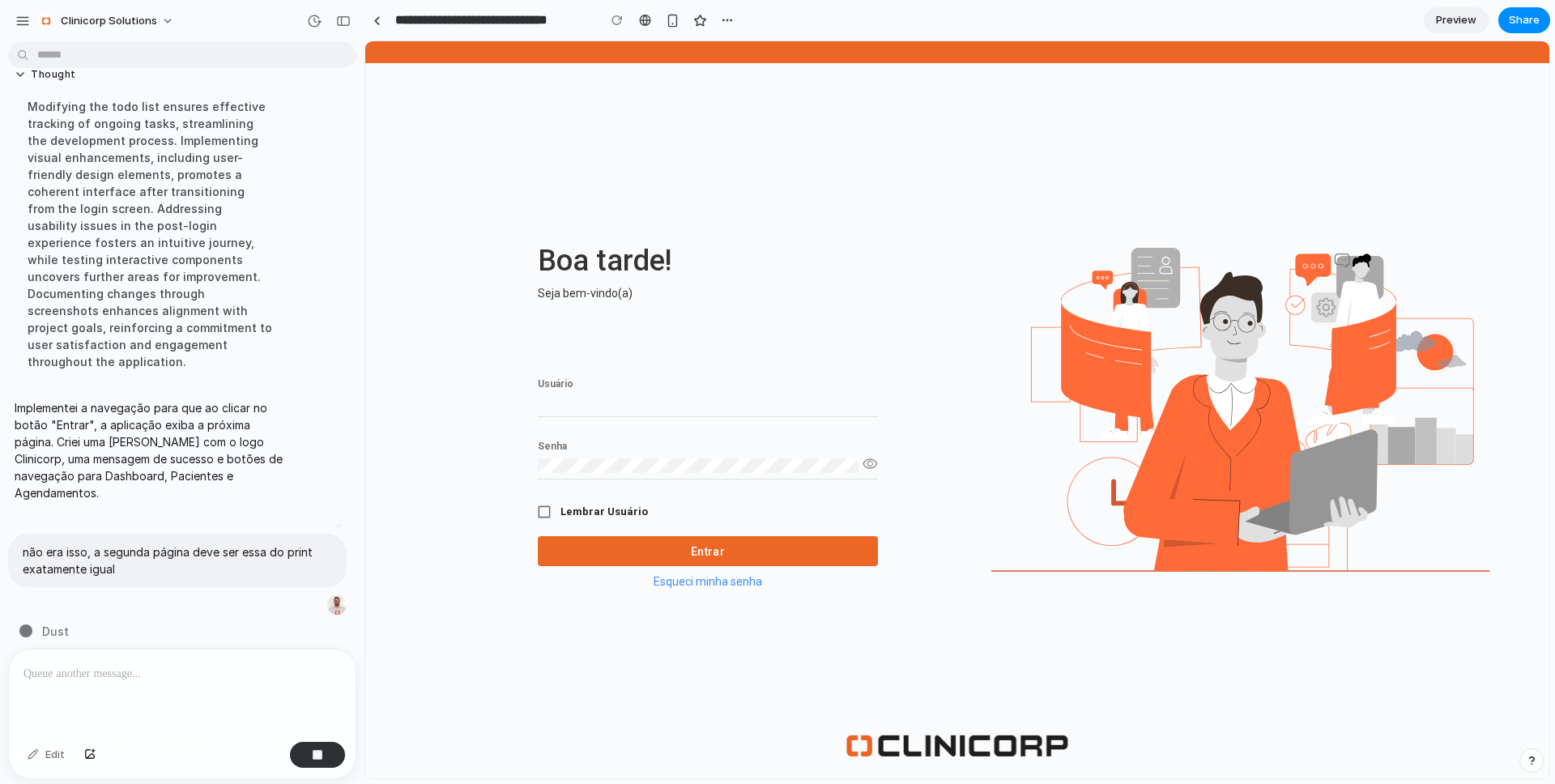
scroll to position [324, 0]
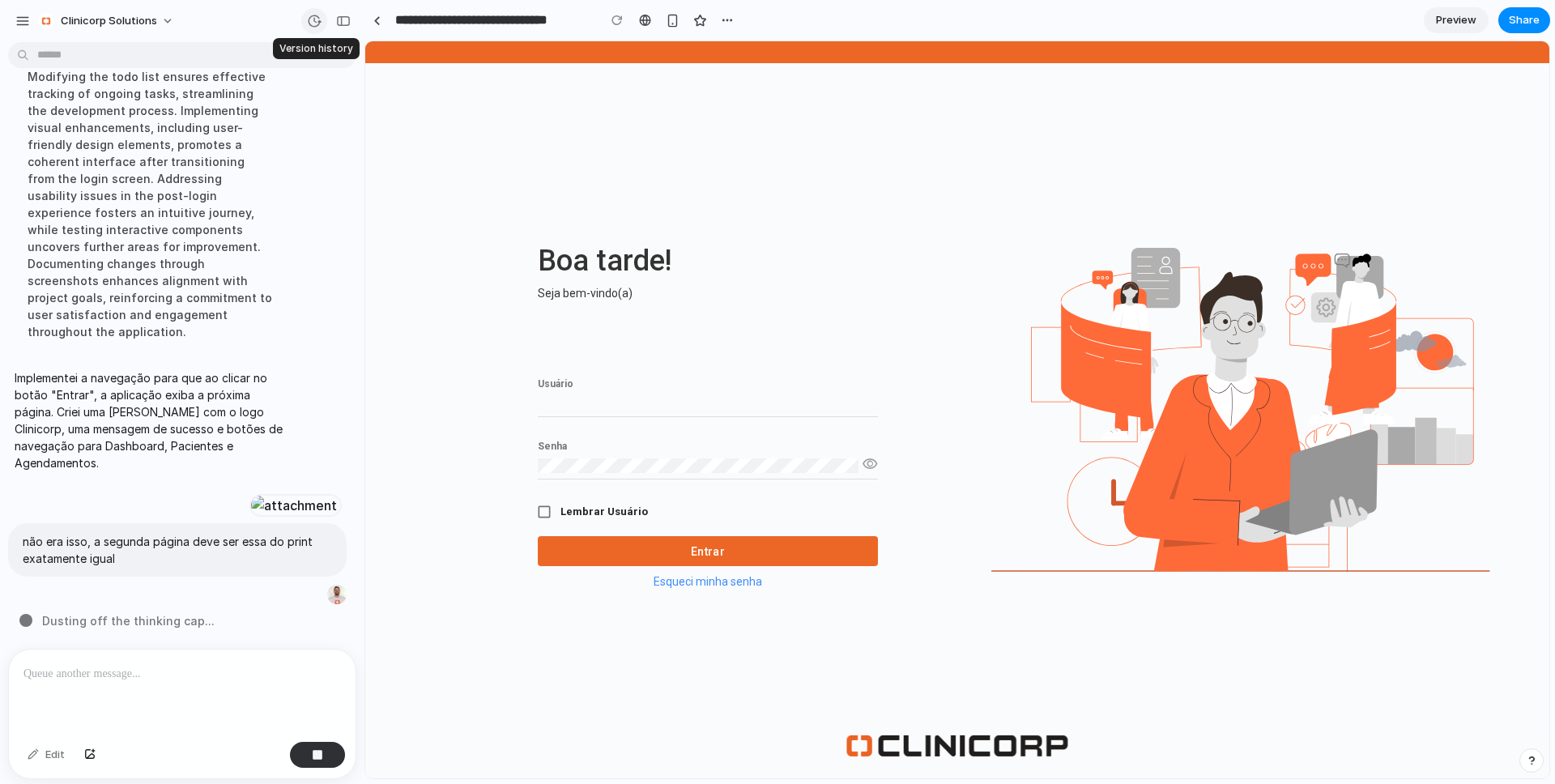
click at [313, 20] on div "button" at bounding box center [314, 21] width 15 height 15
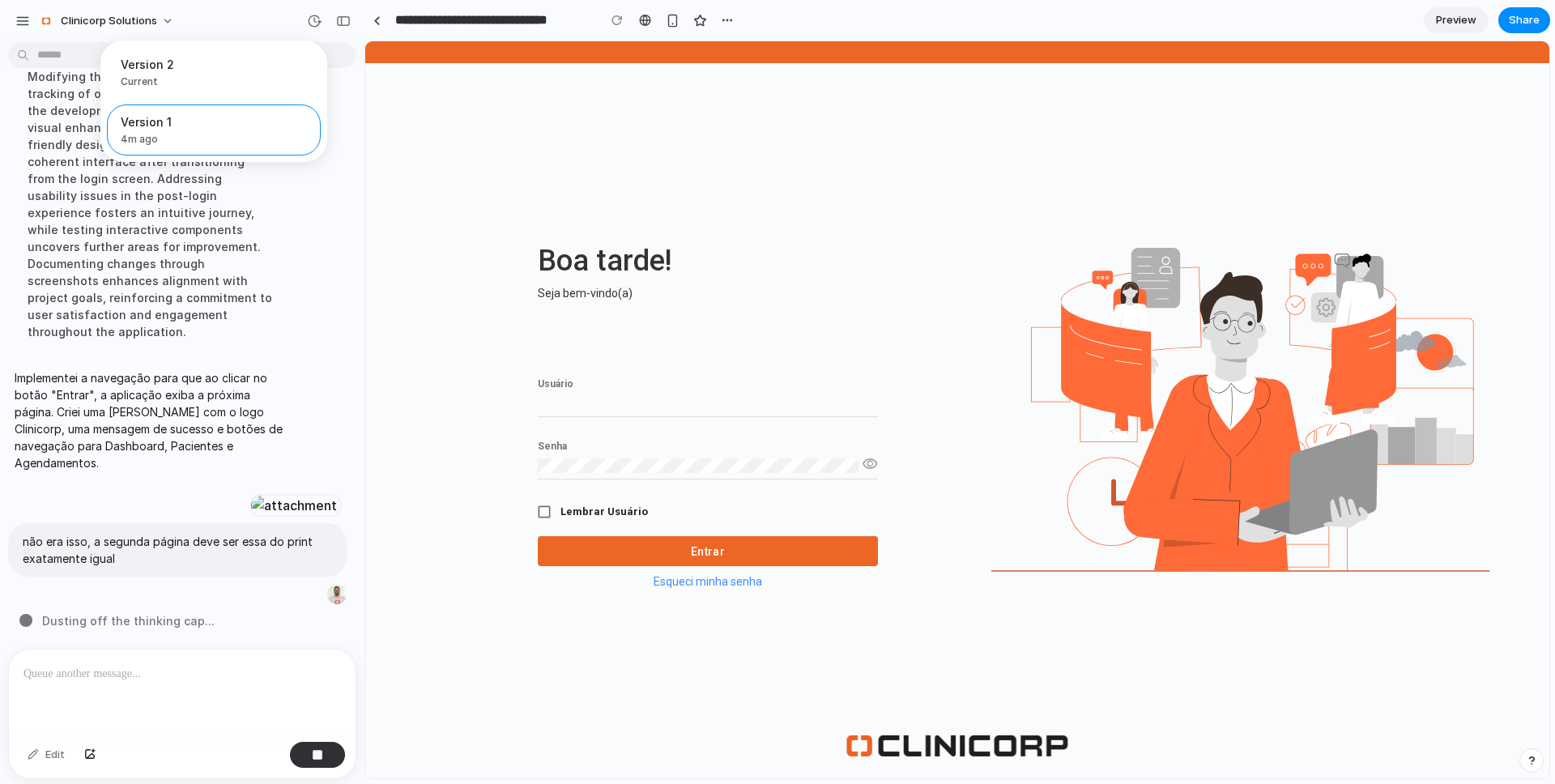
click at [554, 112] on div "Version 2 Current Version 1 4m ago Restore" at bounding box center [778, 392] width 1555 height 784
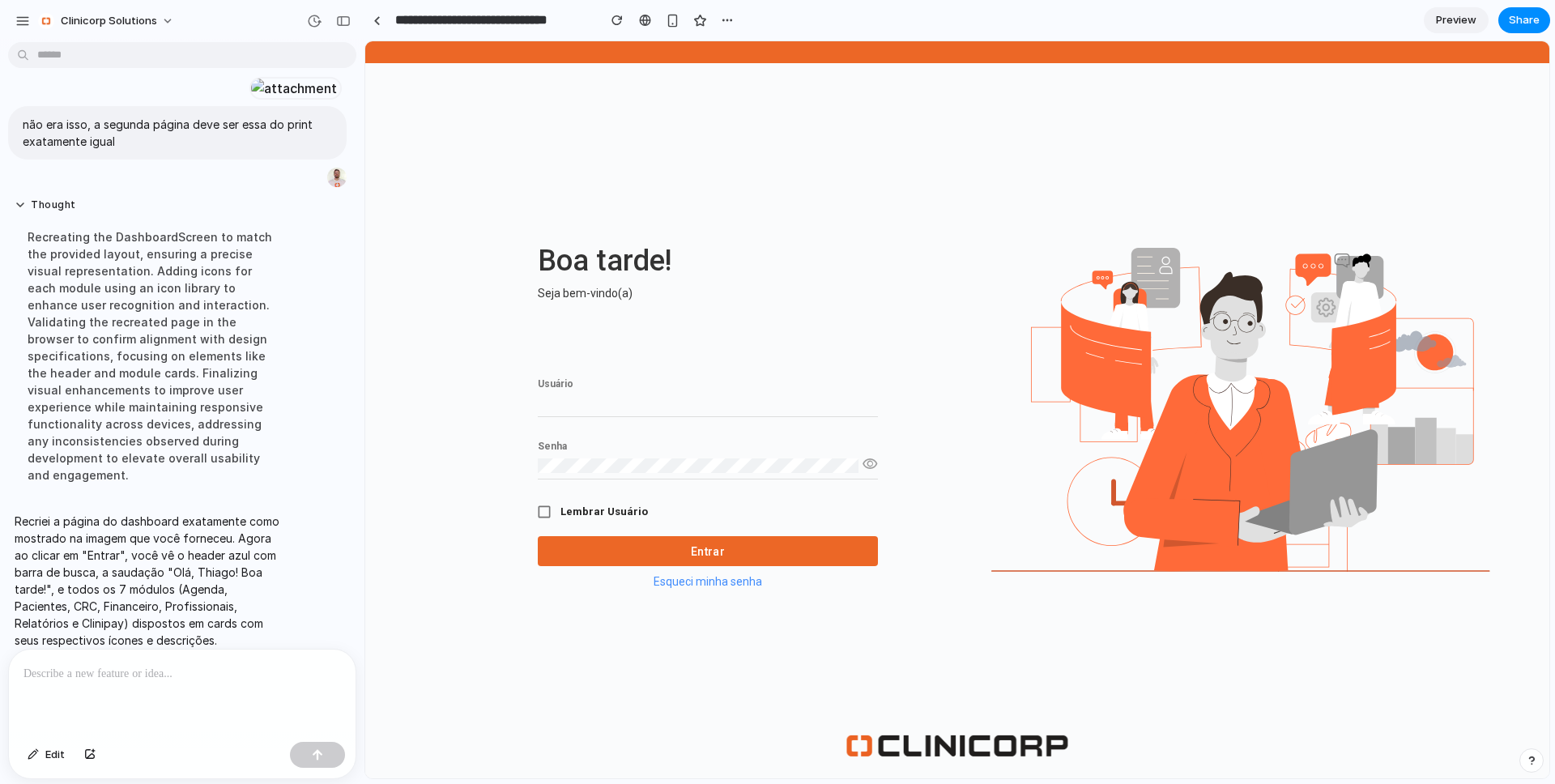
scroll to position [476, 0]
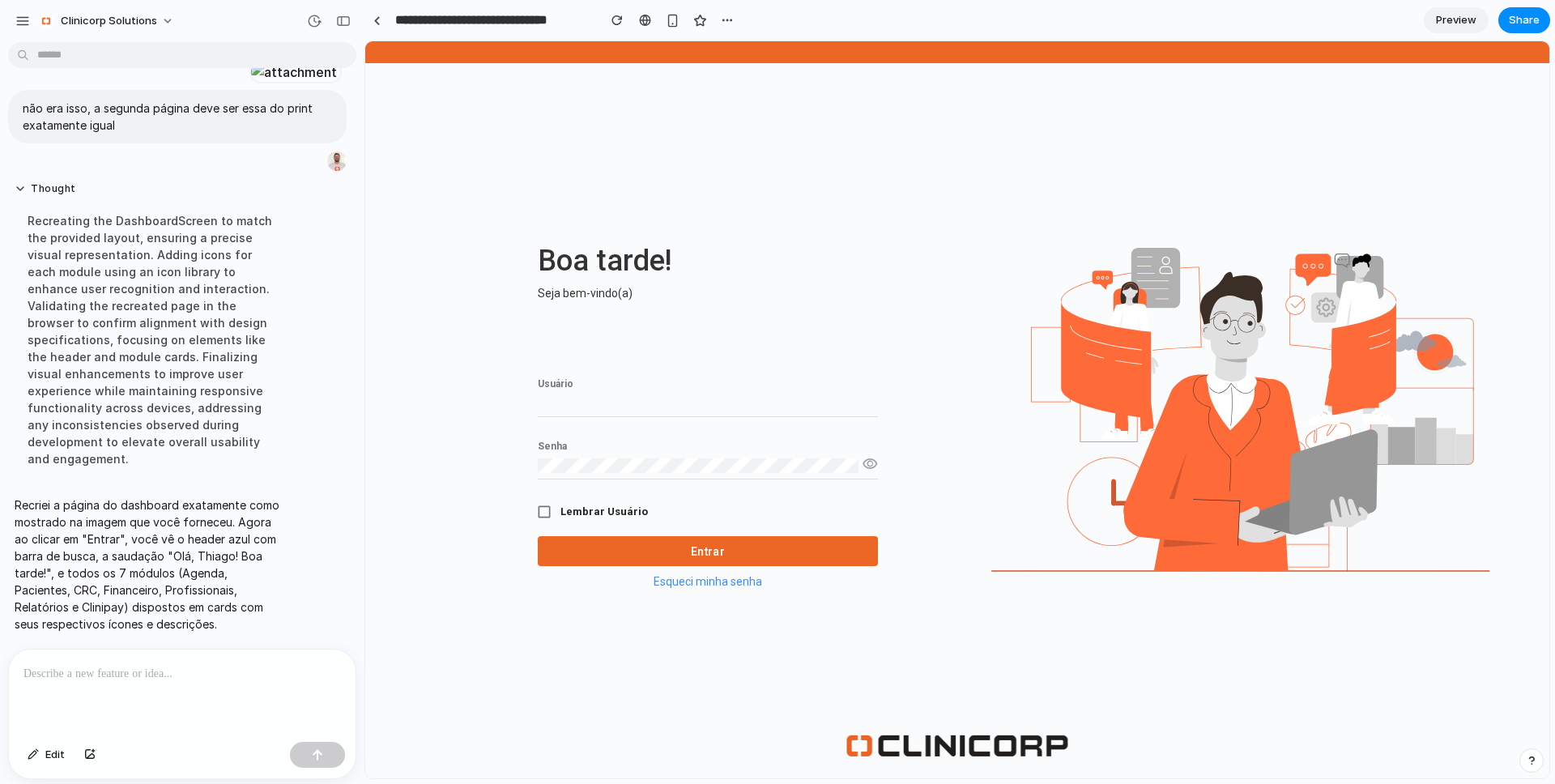
click at [289, 497] on div "Recriei a página do dashboard exatamente como mostrado na imagem que você forne…" at bounding box center [177, 564] width 339 height 155
click at [669, 408] on input "Usuário" at bounding box center [707, 403] width 340 height 15
type input "*********"
click at [608, 547] on button "Entrar" at bounding box center [707, 550] width 340 height 30
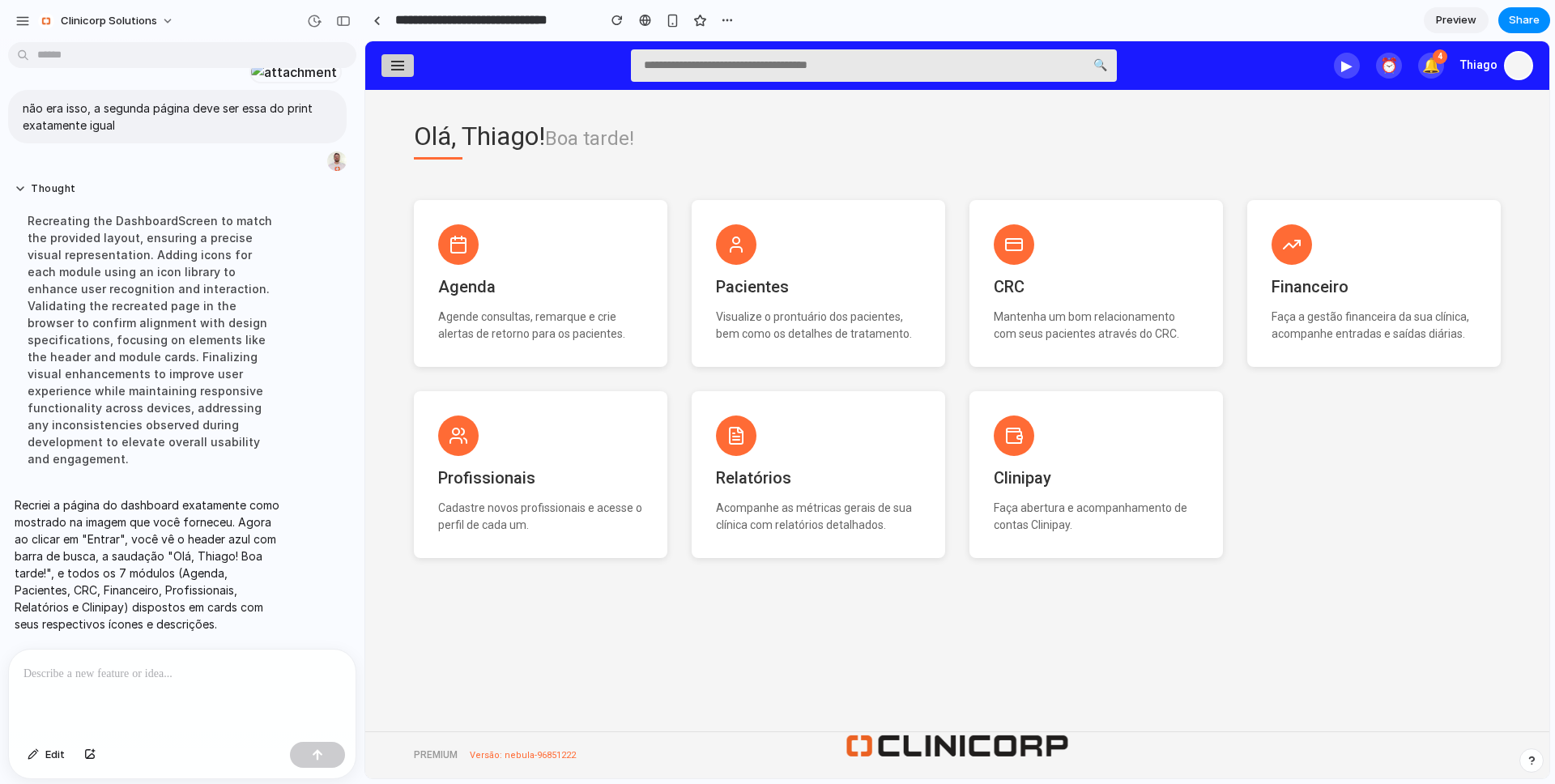
click at [407, 68] on div at bounding box center [398, 66] width 33 height 23
click at [373, 28] on link at bounding box center [377, 20] width 24 height 24
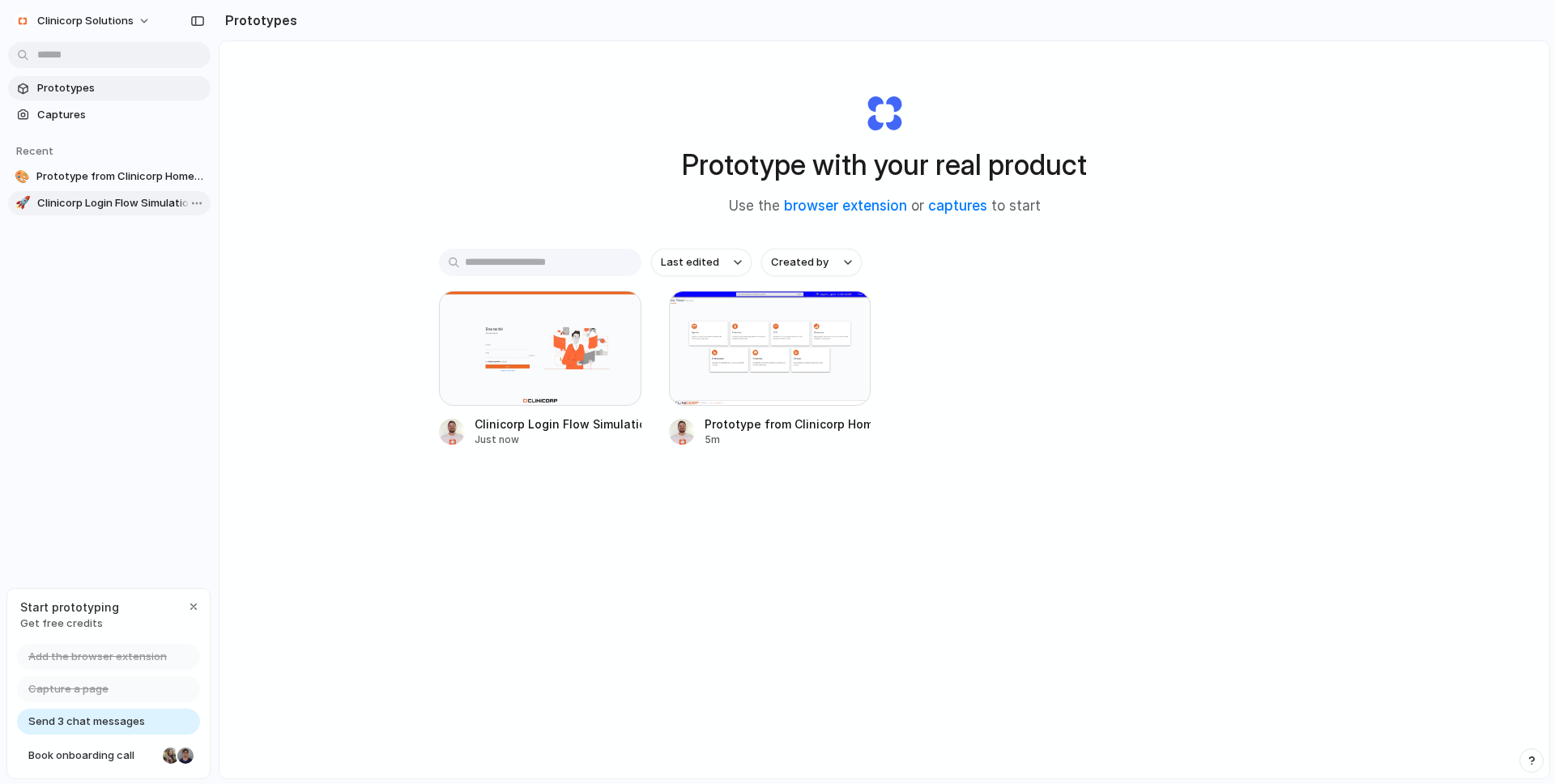
click at [125, 198] on span "Clinicorp Login Flow Simulation" at bounding box center [120, 204] width 167 height 16
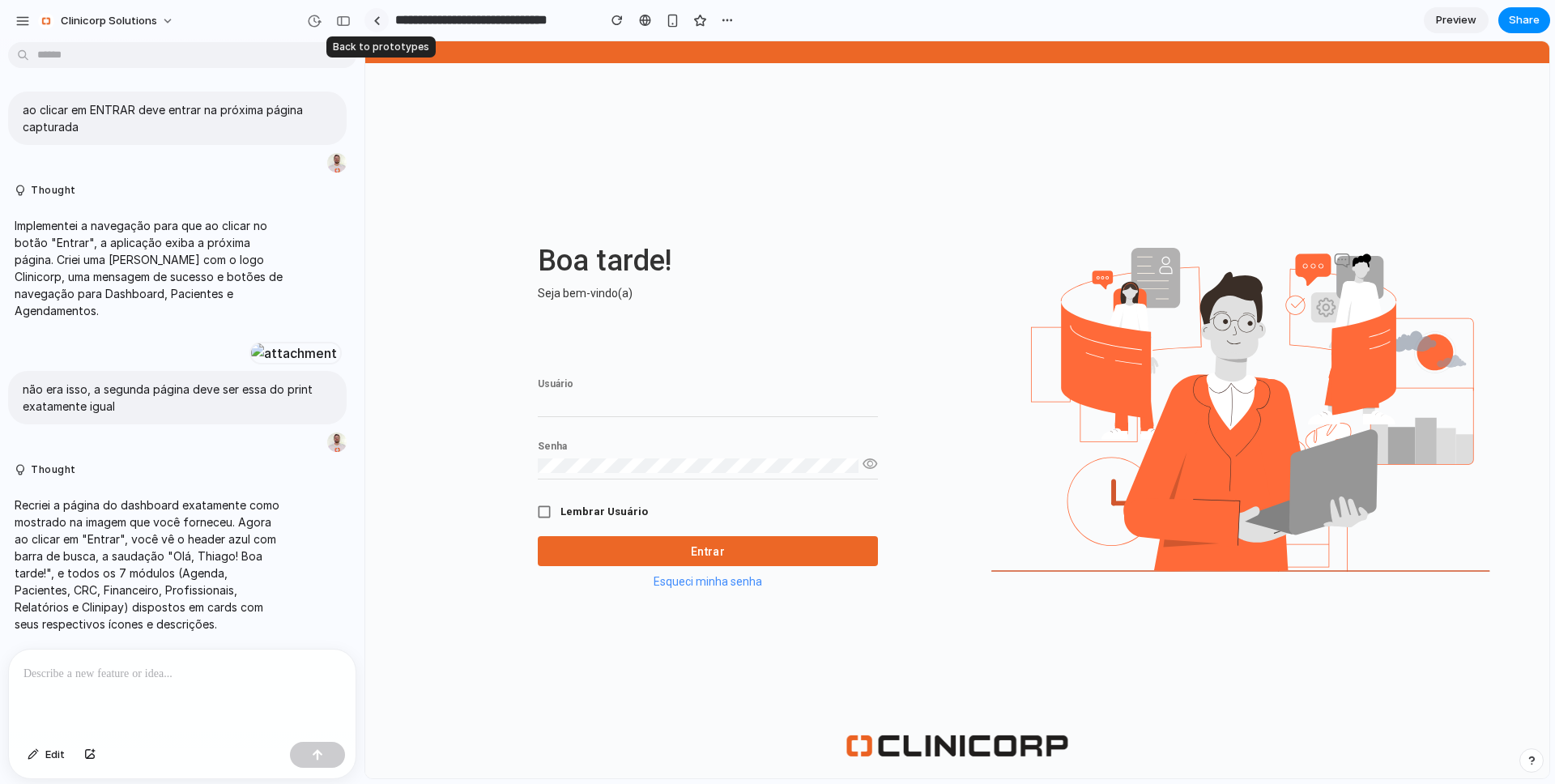
click at [378, 20] on div at bounding box center [377, 20] width 7 height 9
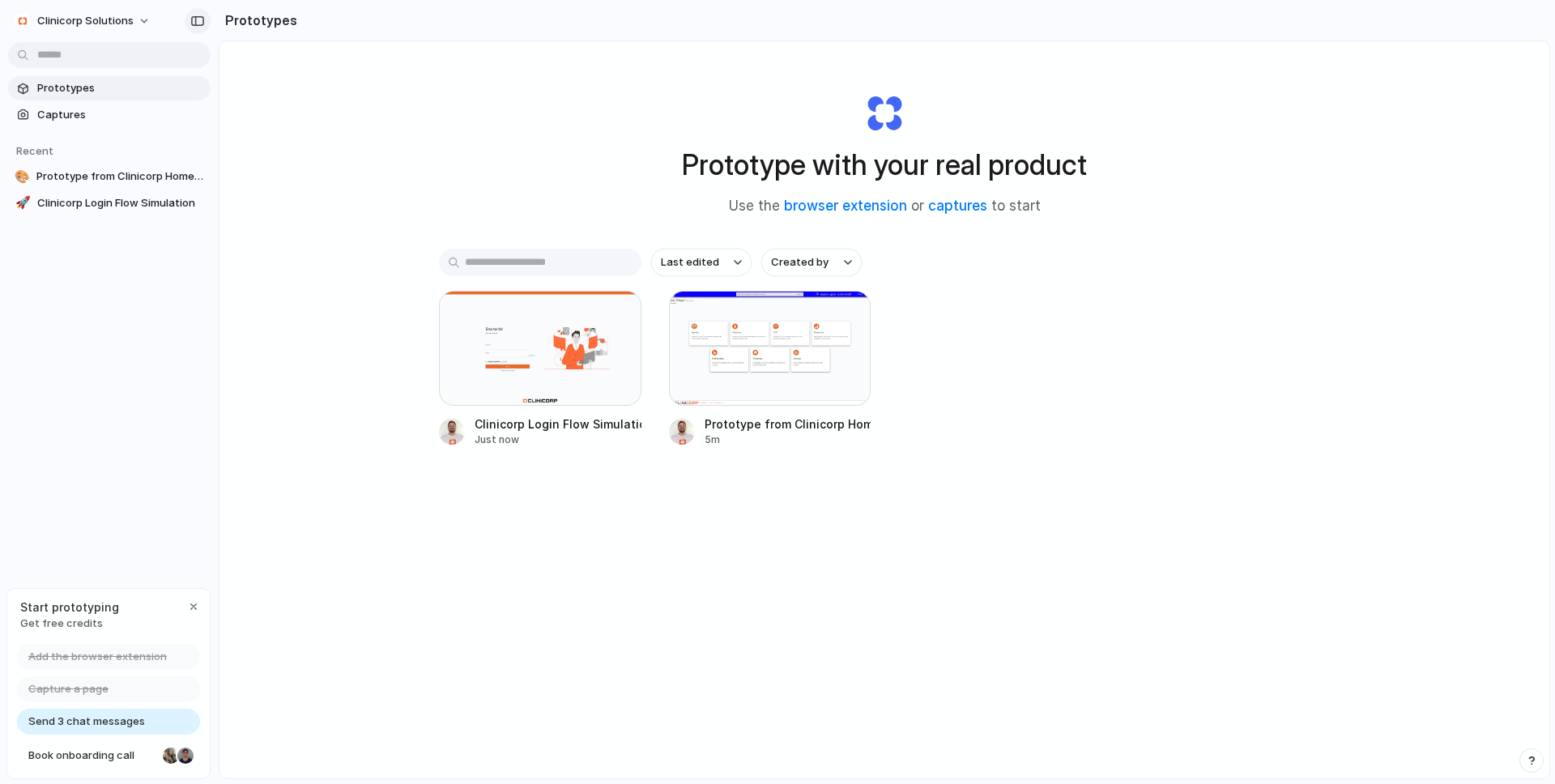
click at [197, 20] on div "button" at bounding box center [198, 21] width 15 height 11
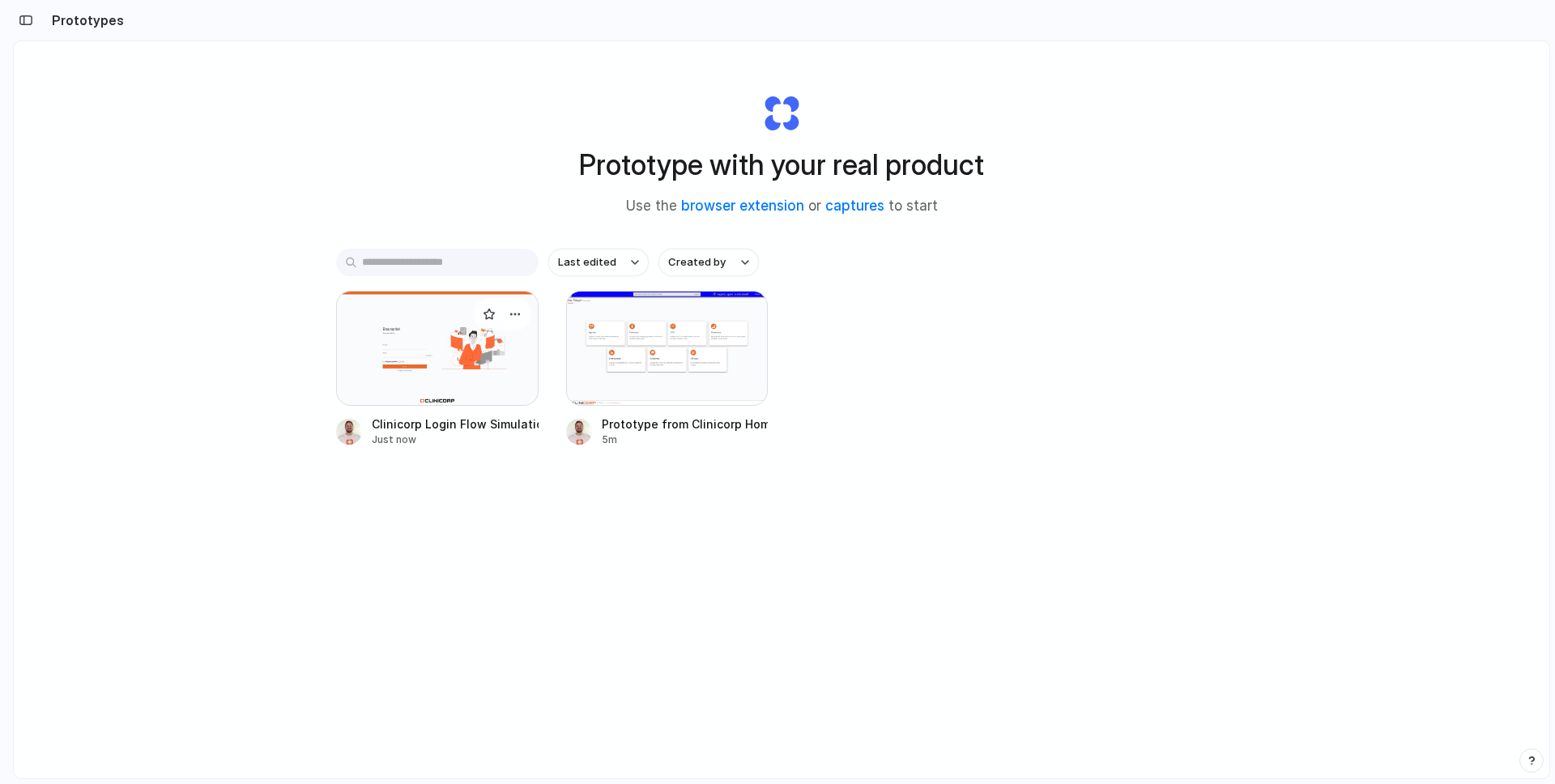
click at [438, 366] on div at bounding box center [437, 348] width 203 height 115
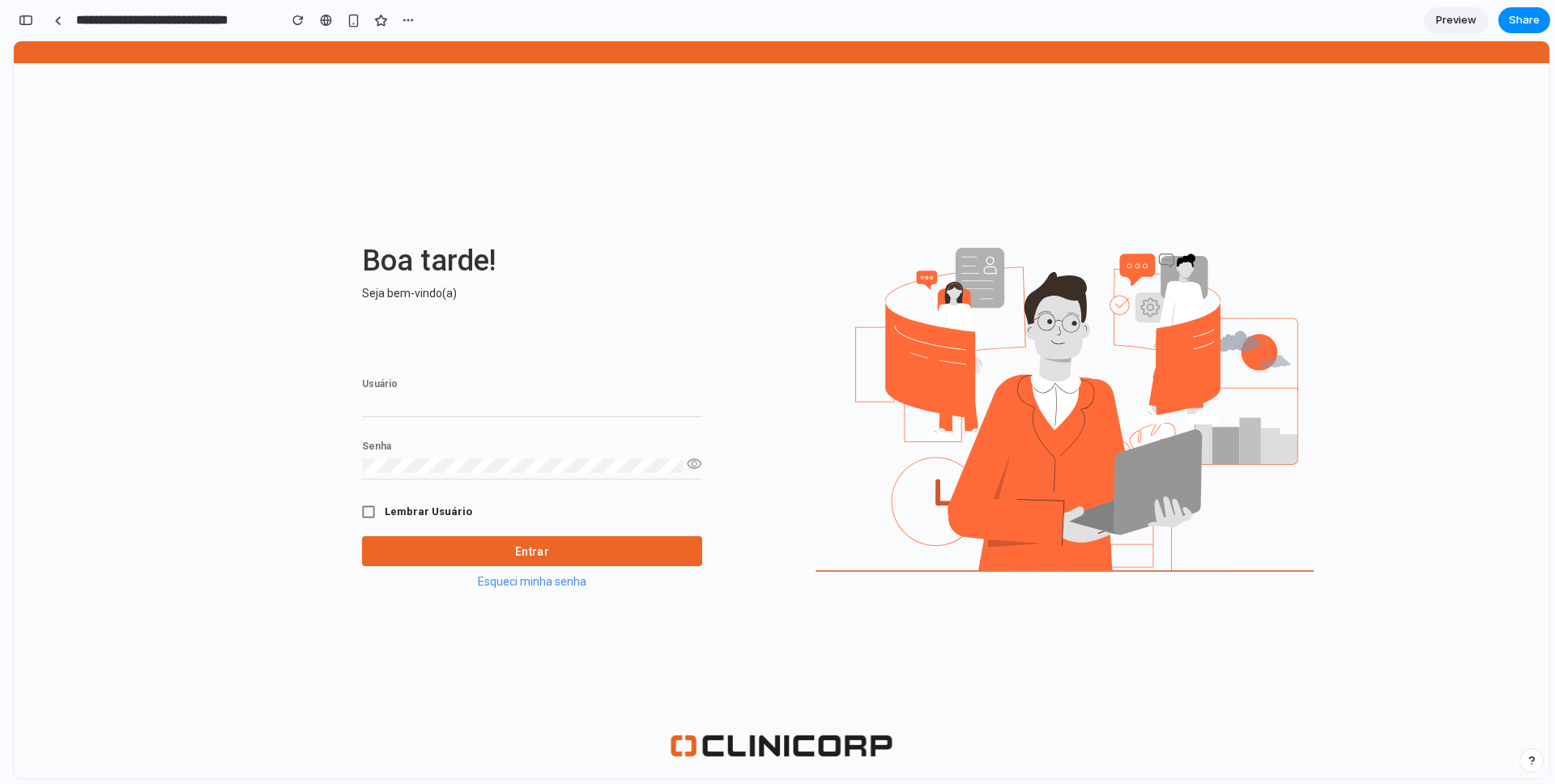
click at [466, 408] on input "Usuário" at bounding box center [532, 403] width 340 height 15
type input "*********"
click at [479, 550] on button "Entrar" at bounding box center [532, 550] width 340 height 30
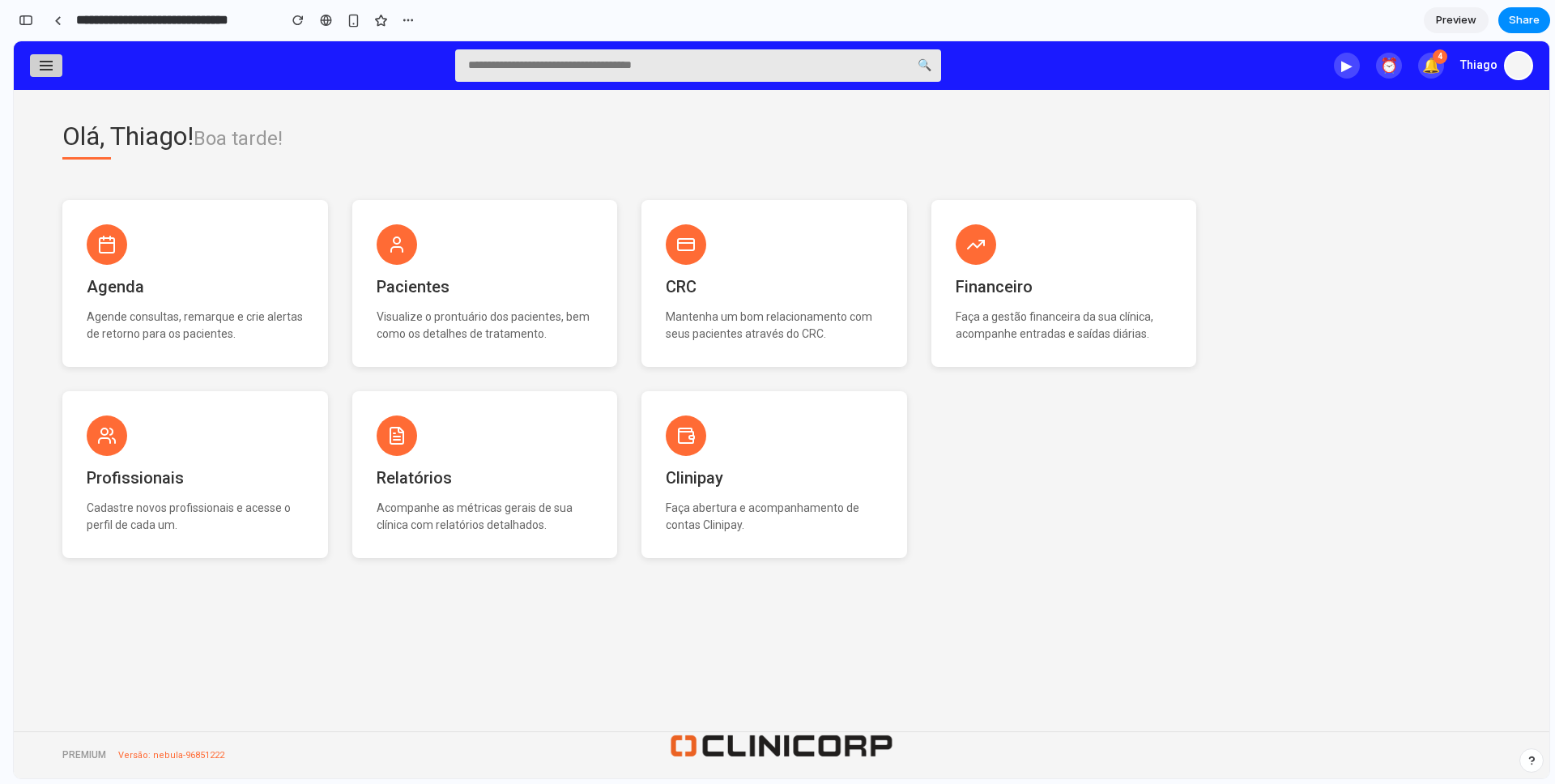
click at [453, 78] on div "🔍 ▶ ⏰ 🔔 4 Thiago" at bounding box center [782, 66] width 1535 height 49
click at [489, 74] on input "text" at bounding box center [698, 66] width 486 height 33
click at [1434, 63] on div "🔔" at bounding box center [1431, 66] width 26 height 26
click at [1211, 224] on div "Olá, Thiago! Boa tarde! Agenda Agende consultas, remarque e crie alertas de ret…" at bounding box center [782, 410] width 1535 height 642
click at [932, 254] on div "Financeiro Faça a gestão financeira da sua clínica, acompanhe entradas e saídas…" at bounding box center [1064, 280] width 265 height 167
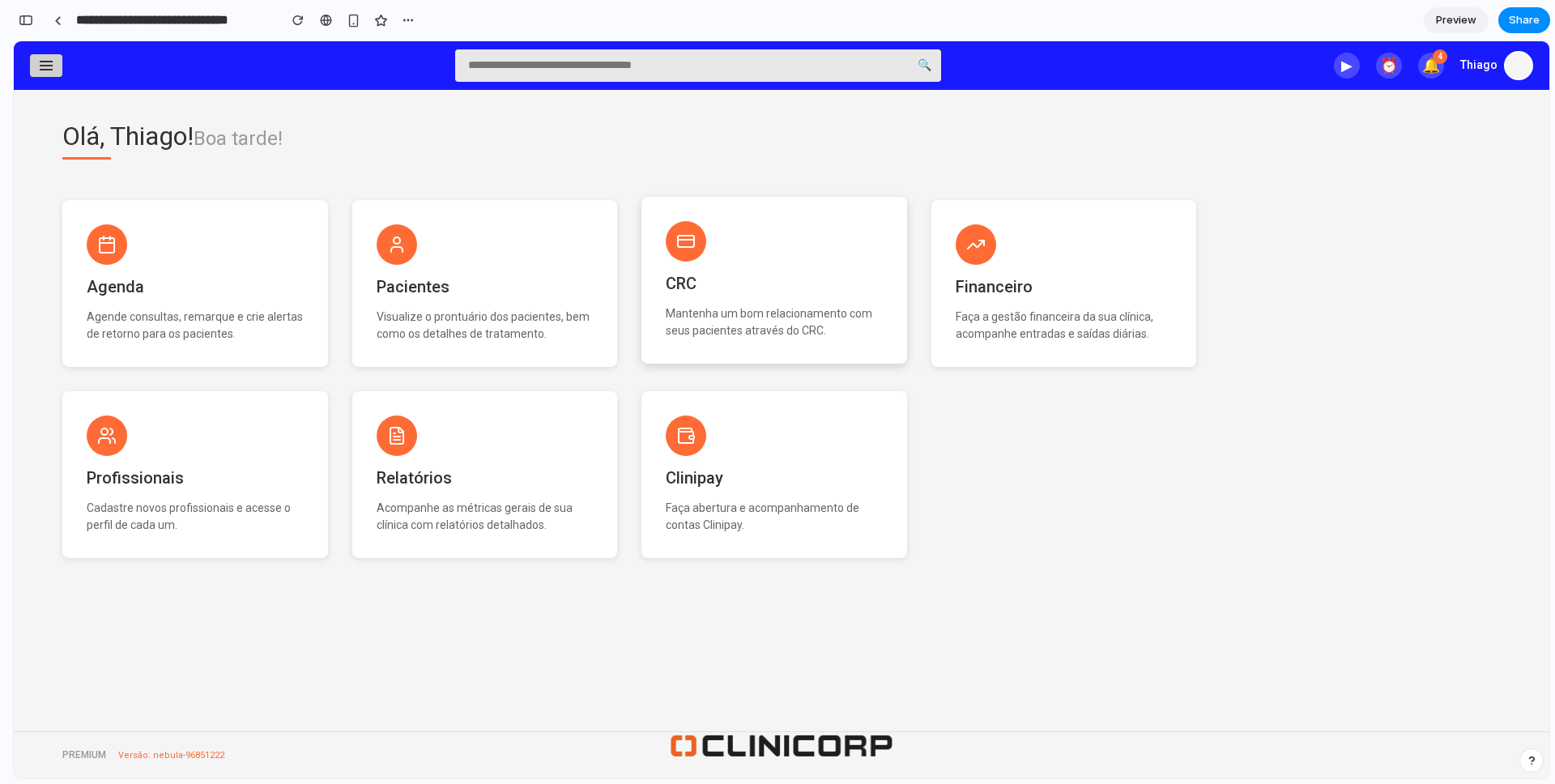
drag, startPoint x: 716, startPoint y: 263, endPoint x: 447, endPoint y: 266, distance: 269.0
click at [697, 265] on div "CRC Mantenha um bom relacionamento com seus pacientes através do CRC." at bounding box center [774, 280] width 265 height 167
drag, startPoint x: 424, startPoint y: 269, endPoint x: 292, endPoint y: 269, distance: 132.0
click at [420, 269] on div "Pacientes Visualize o prontuário dos pacientes, bem como os detalhes de tratame…" at bounding box center [485, 280] width 265 height 167
click at [48, 59] on div at bounding box center [46, 66] width 33 height 23
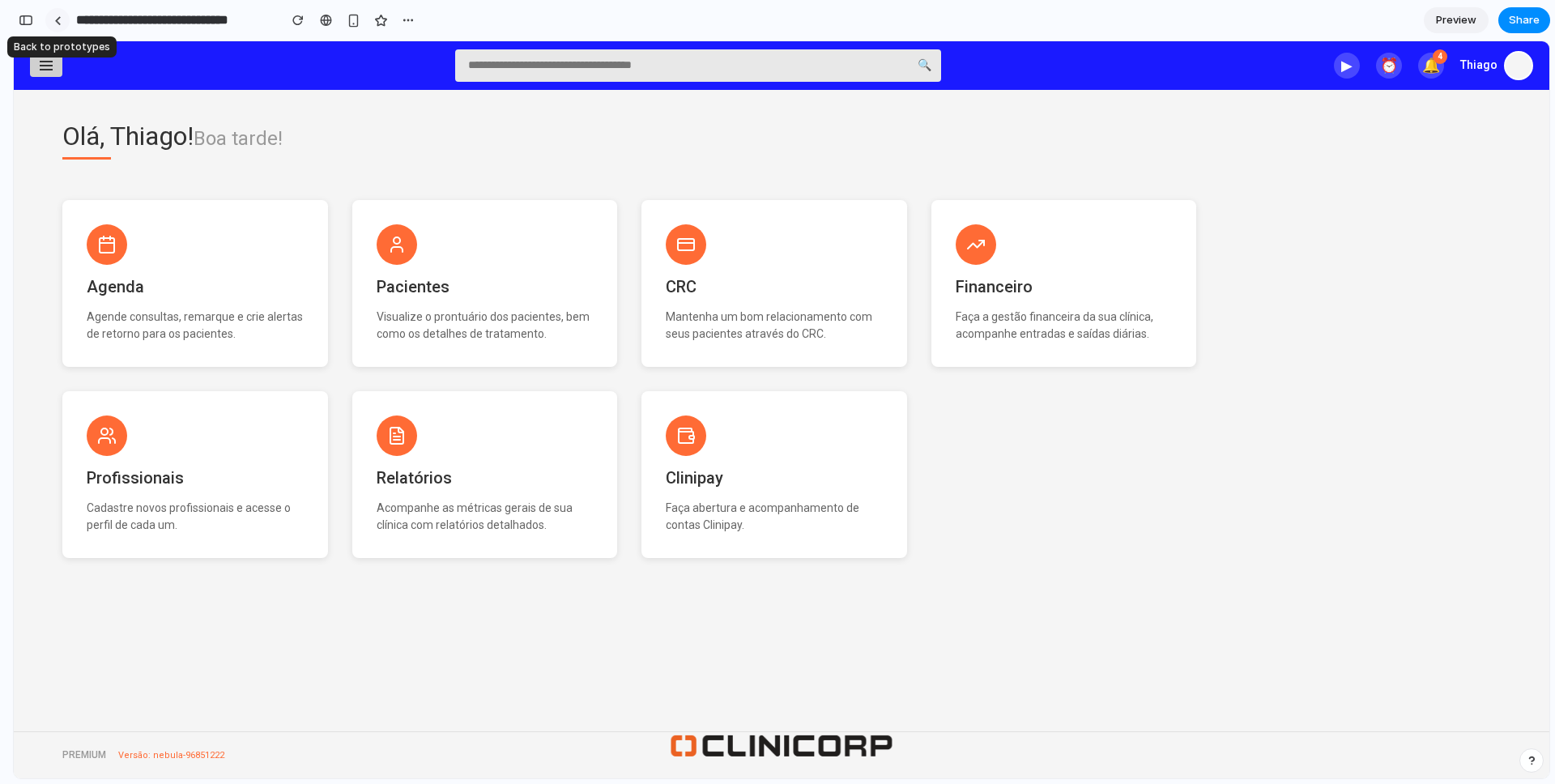
click at [56, 20] on div at bounding box center [58, 20] width 7 height 9
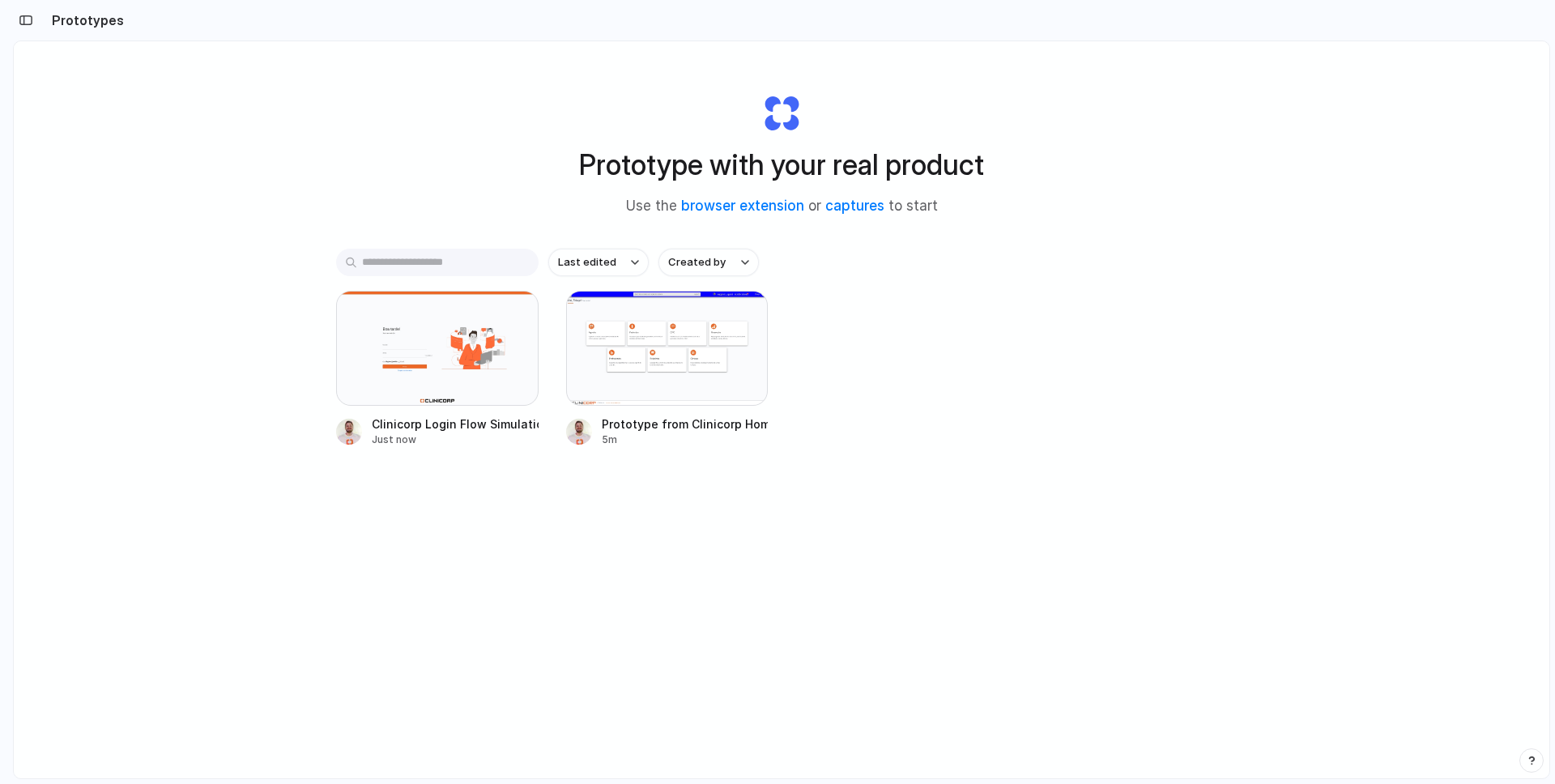
click at [58, 21] on h2 "Prototypes" at bounding box center [85, 20] width 78 height 20
click at [480, 359] on div at bounding box center [437, 348] width 203 height 115
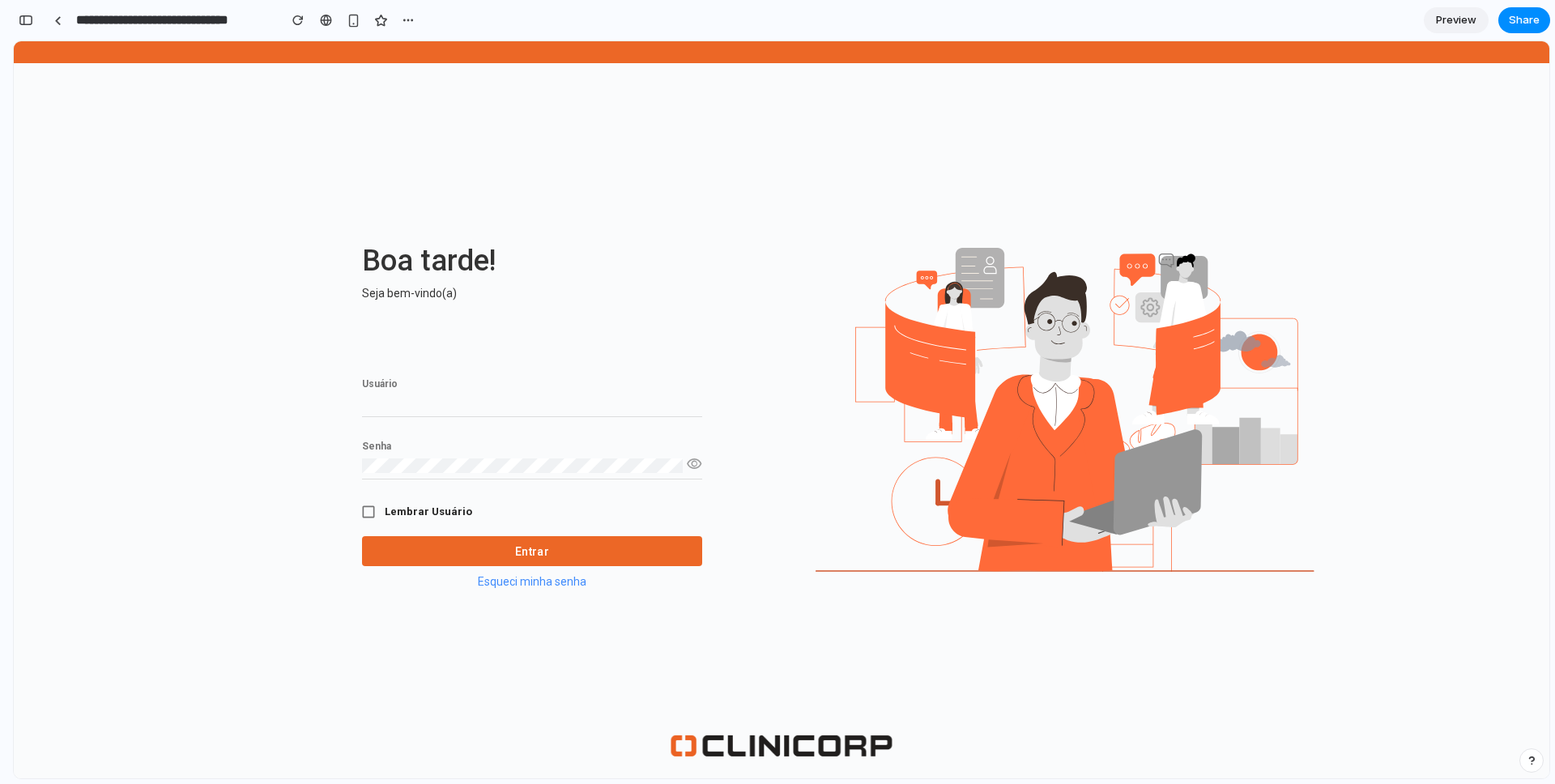
click at [450, 387] on div "Usuário" at bounding box center [532, 393] width 340 height 48
click at [446, 401] on input "Usuário" at bounding box center [532, 403] width 340 height 15
type input "*********"
click at [431, 546] on button "Entrar" at bounding box center [532, 550] width 340 height 30
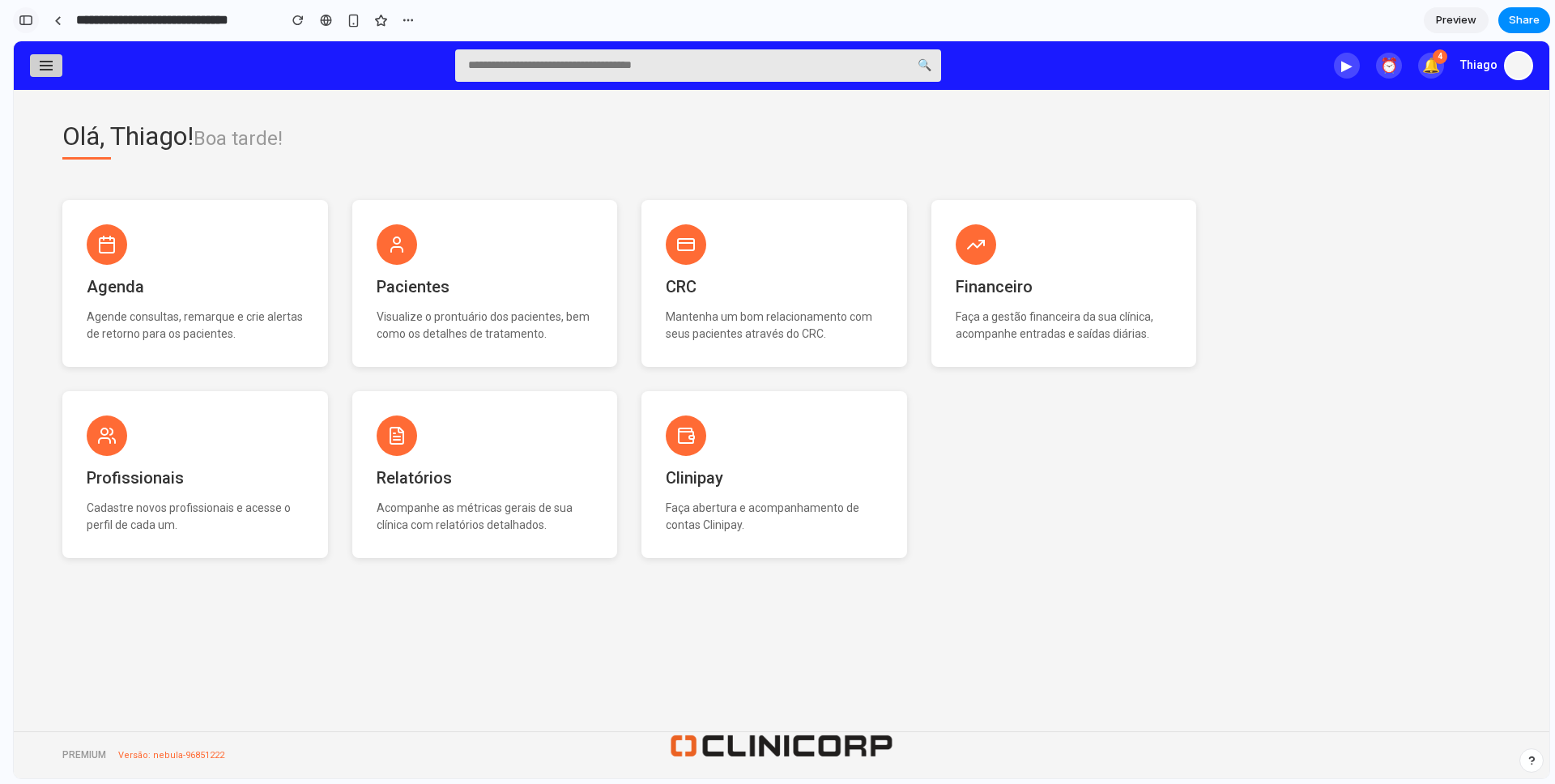
click at [24, 13] on button "button" at bounding box center [26, 20] width 26 height 26
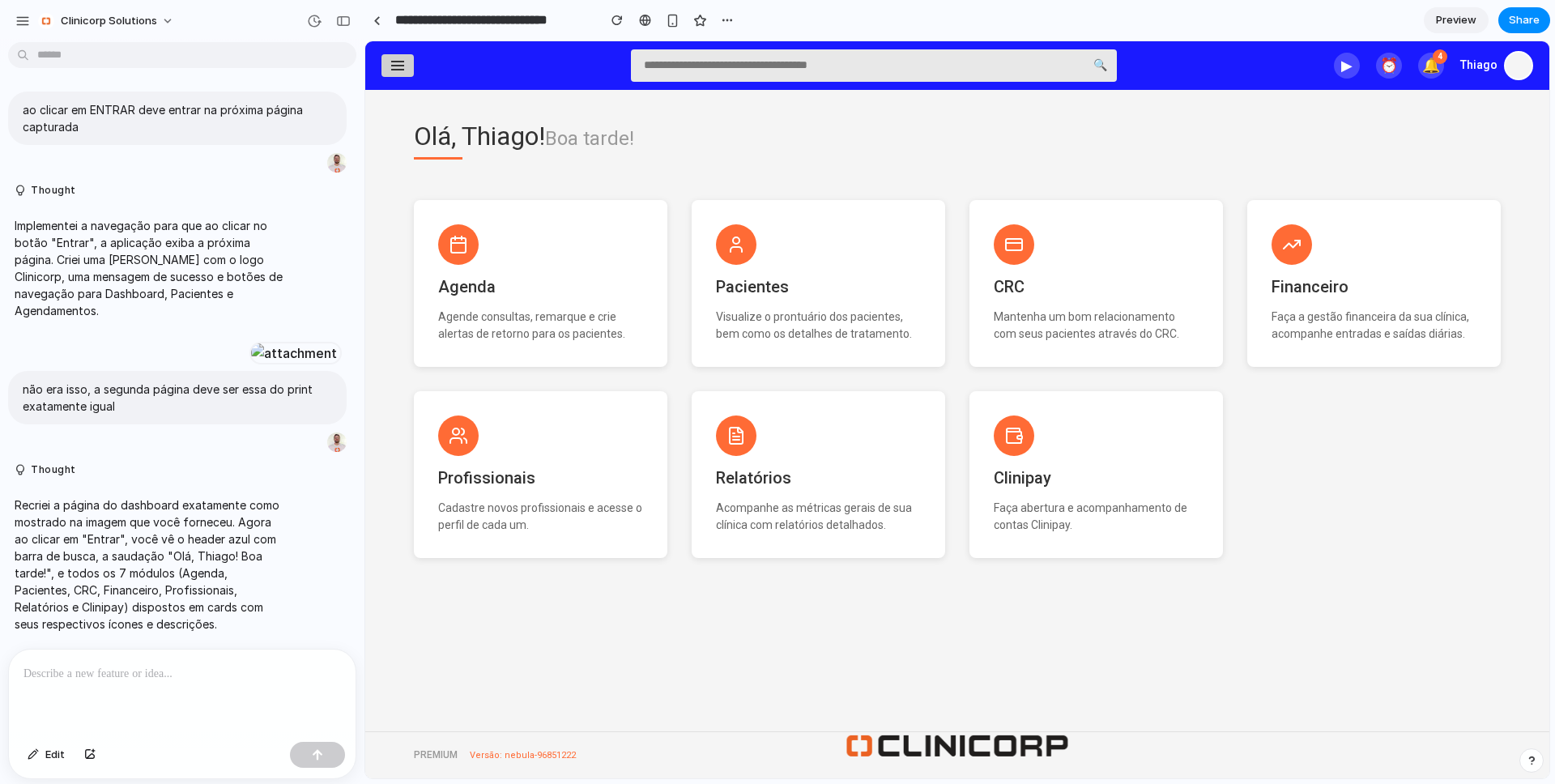
click at [93, 684] on div at bounding box center [182, 692] width 347 height 85
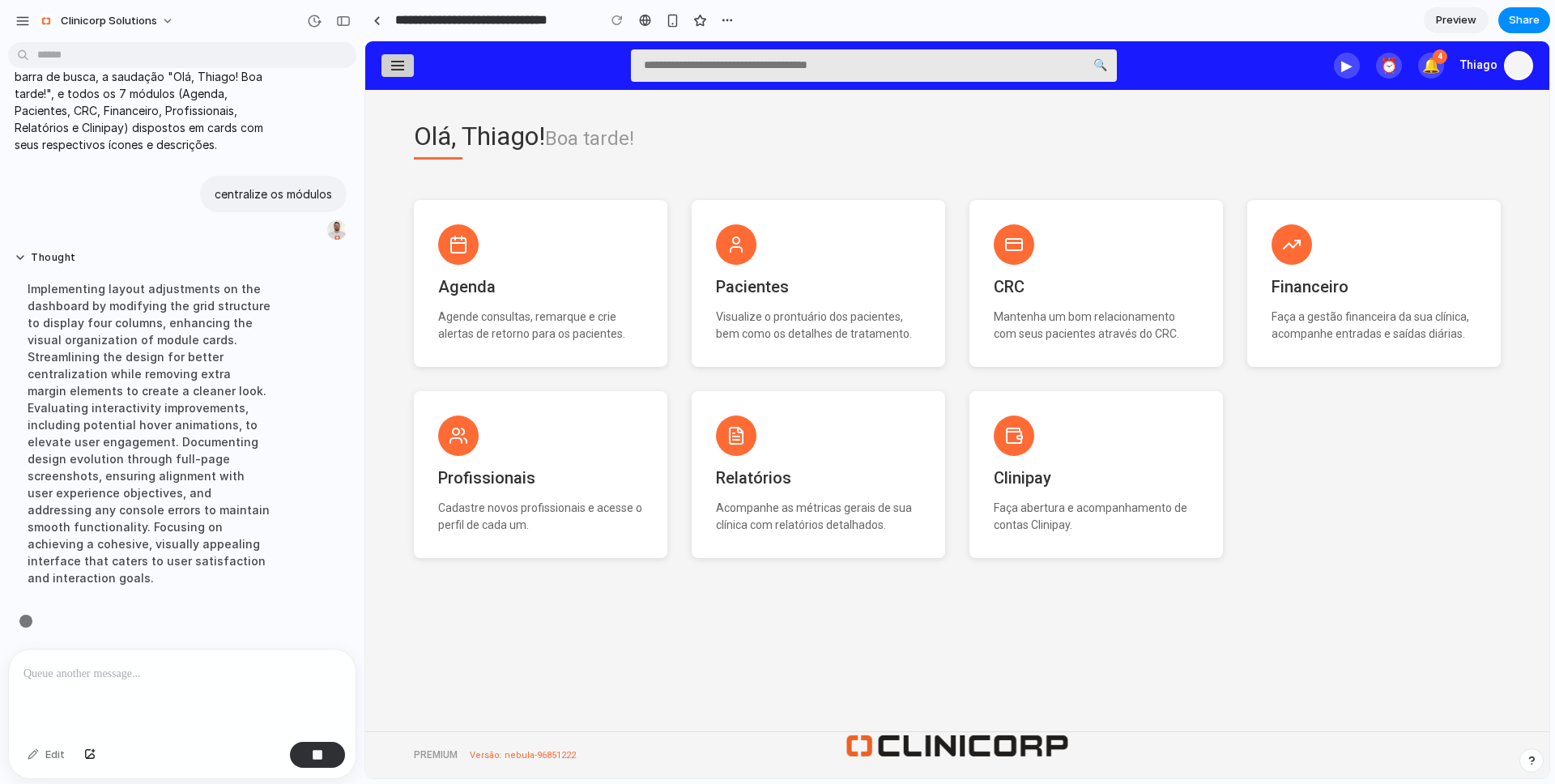
scroll to position [676, 0]
